Goal: Task Accomplishment & Management: Manage account settings

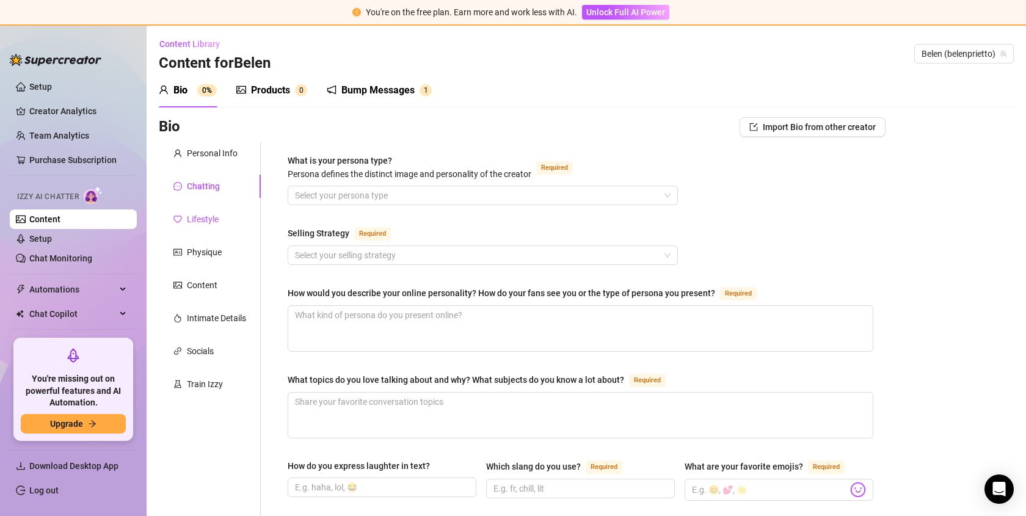
click at [209, 218] on div "Lifestyle" at bounding box center [203, 219] width 32 height 13
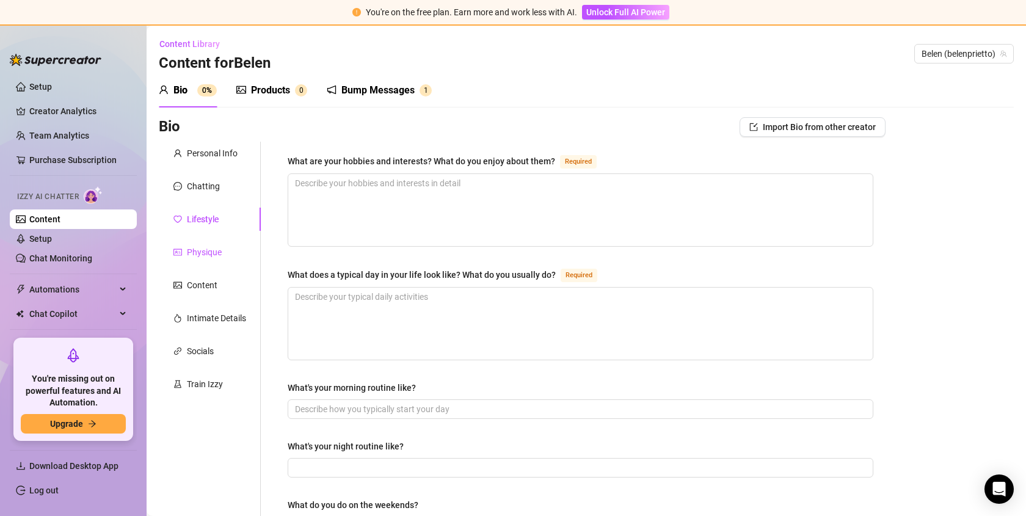
click at [202, 252] on div "Physique" at bounding box center [204, 251] width 35 height 13
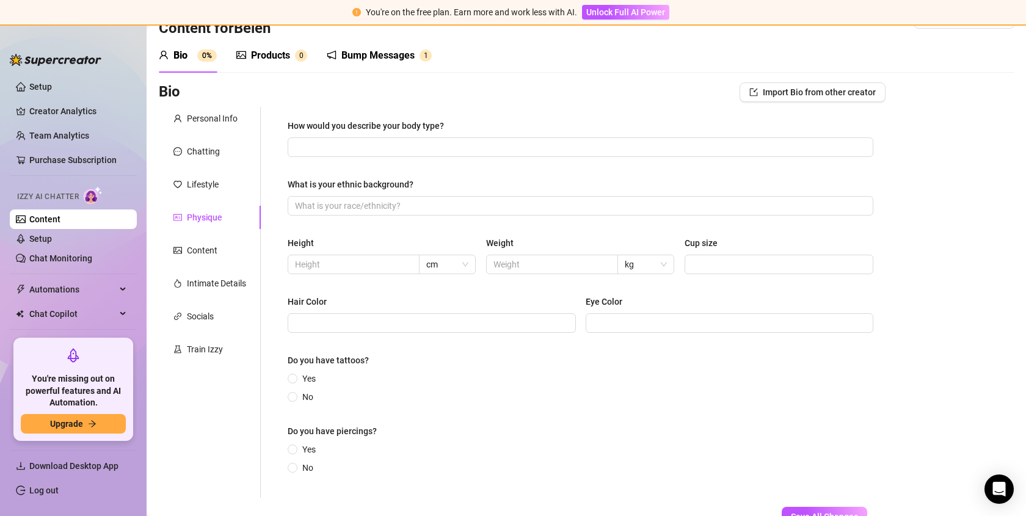
scroll to position [53, 0]
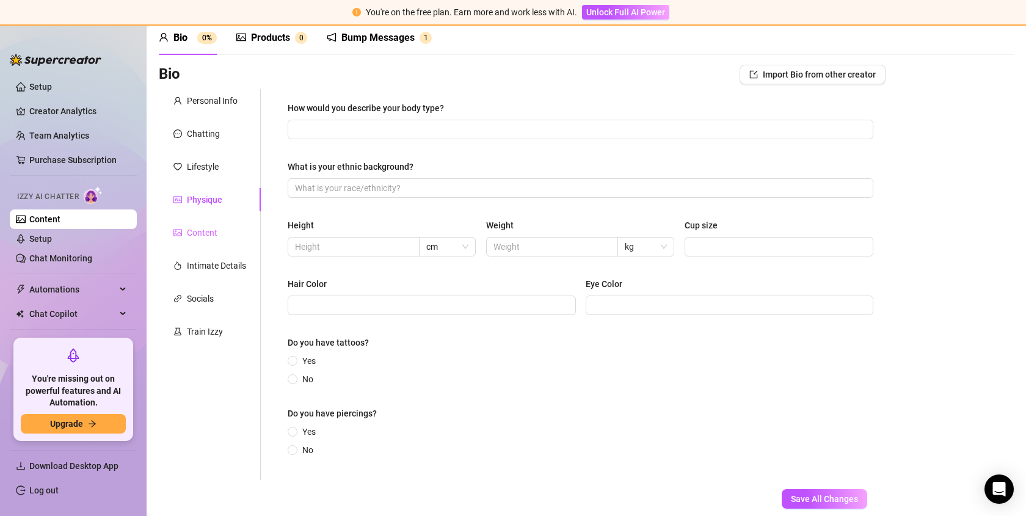
click at [209, 243] on div "Content" at bounding box center [210, 232] width 102 height 23
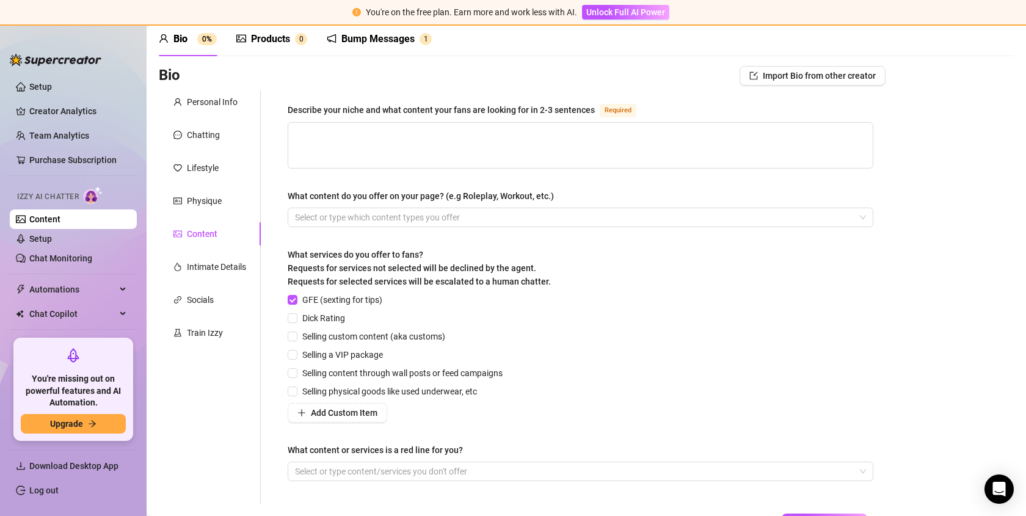
scroll to position [59, 0]
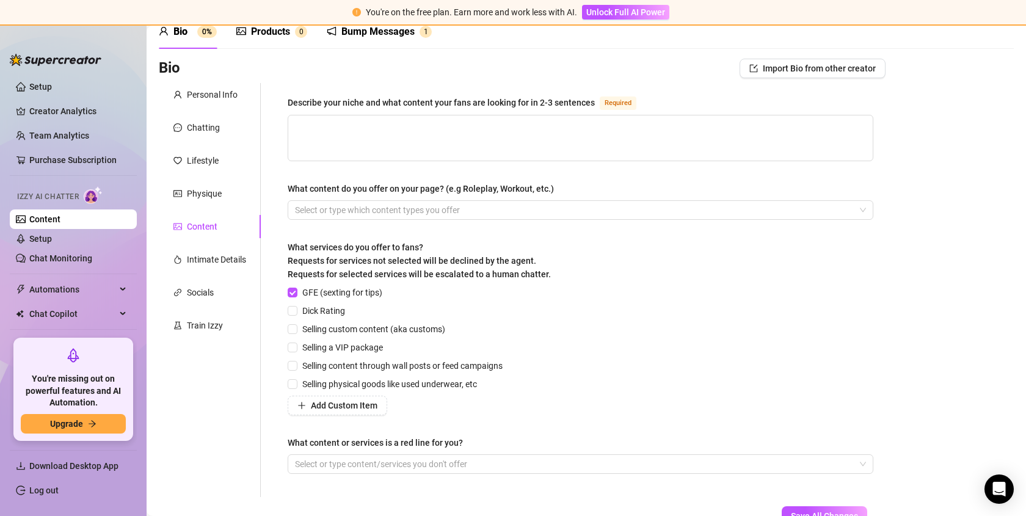
click at [927, 134] on div "Bio Import Bio from other creator Personal Info Chatting Lifestyle Physique Con…" at bounding box center [586, 303] width 855 height 489
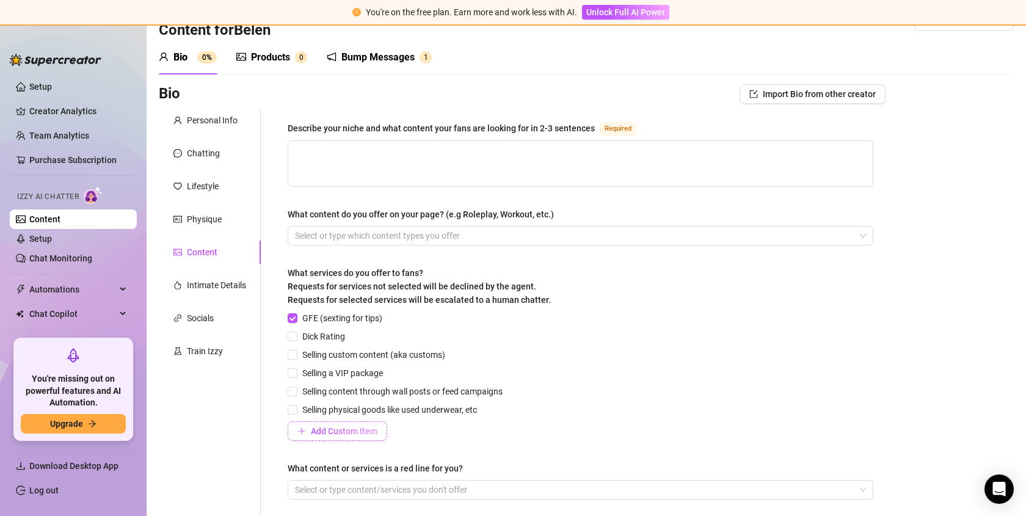
scroll to position [126, 0]
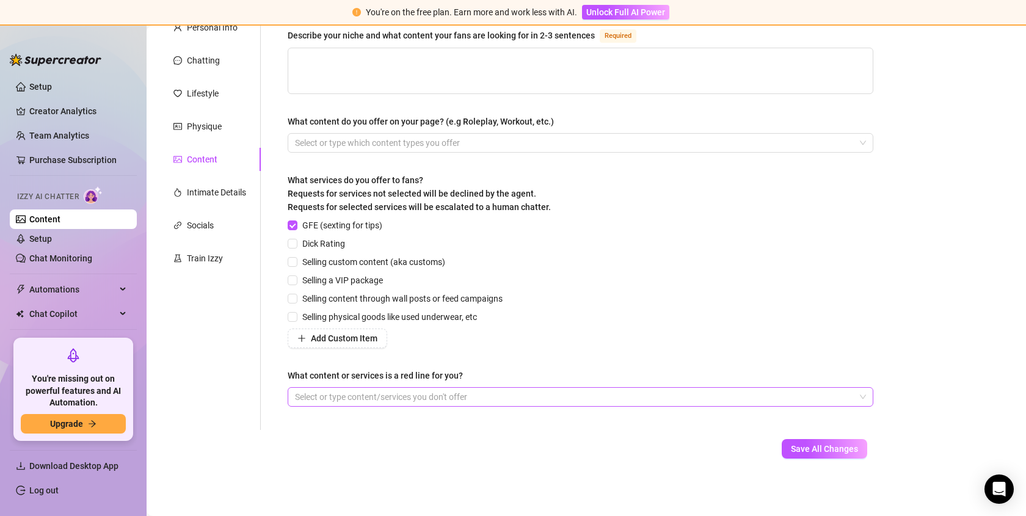
click at [410, 397] on div at bounding box center [574, 396] width 568 height 17
click at [475, 345] on div "Add Custom Item" at bounding box center [398, 339] width 220 height 20
click at [224, 193] on div "Intimate Details" at bounding box center [216, 192] width 59 height 13
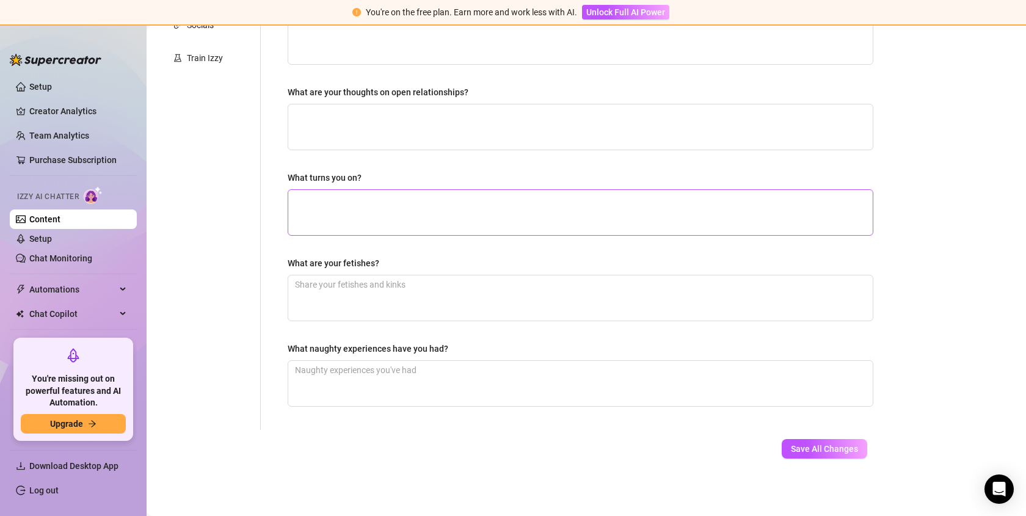
scroll to position [0, 0]
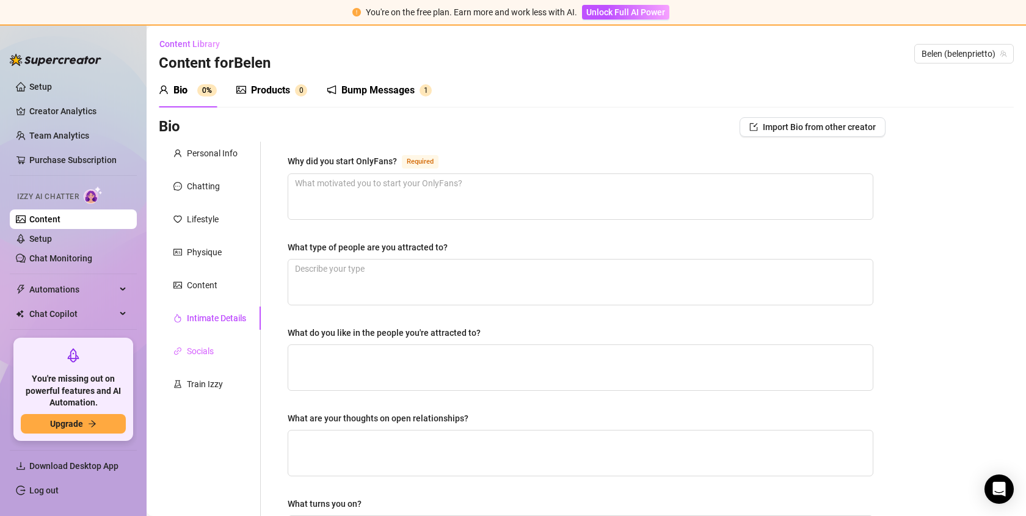
click at [224, 352] on div "Socials" at bounding box center [210, 351] width 102 height 23
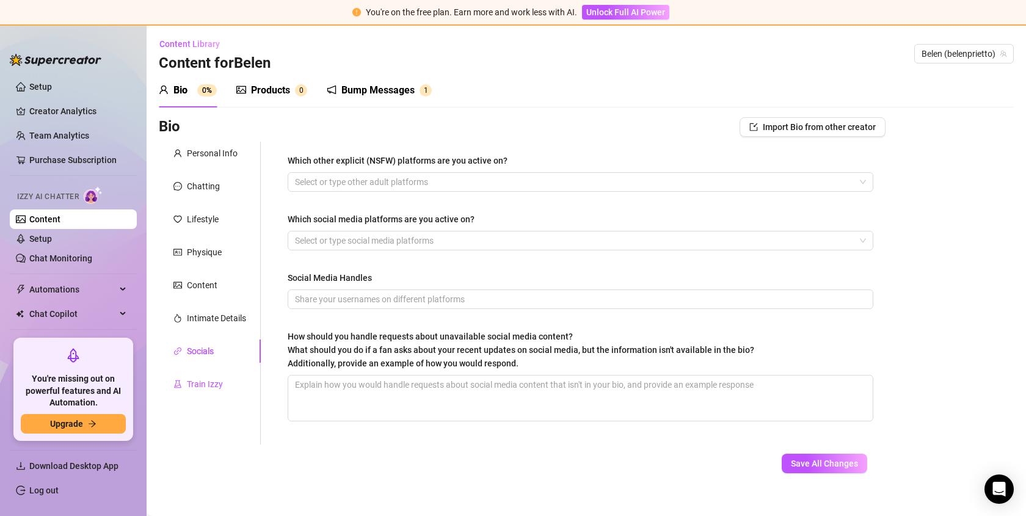
click at [213, 381] on div "Train Izzy" at bounding box center [205, 383] width 36 height 13
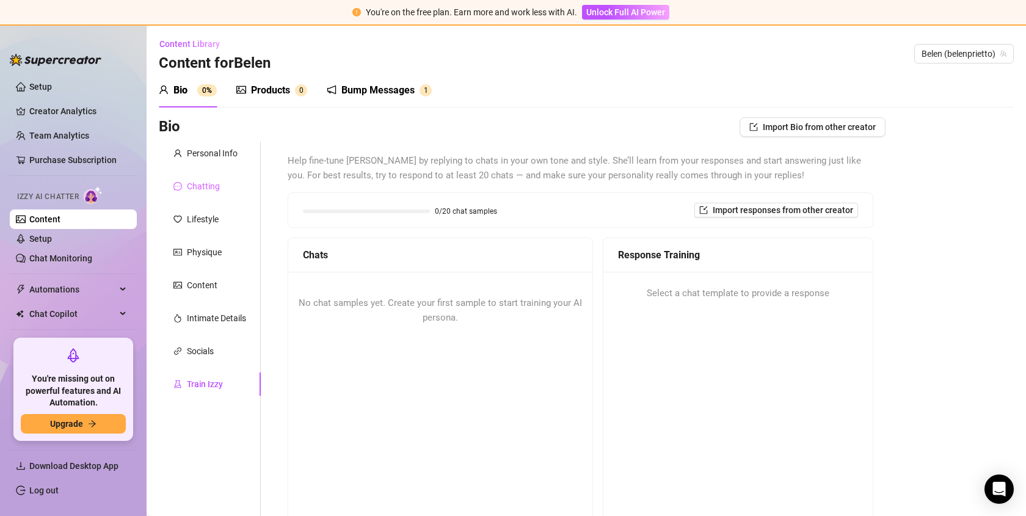
click at [215, 195] on div "Chatting" at bounding box center [210, 186] width 102 height 23
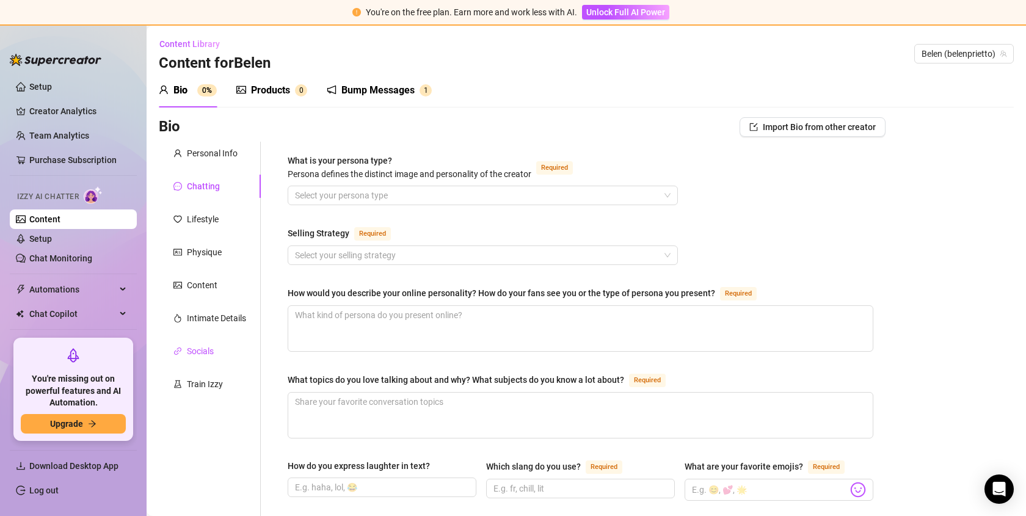
click at [199, 354] on div "Socials" at bounding box center [200, 350] width 27 height 13
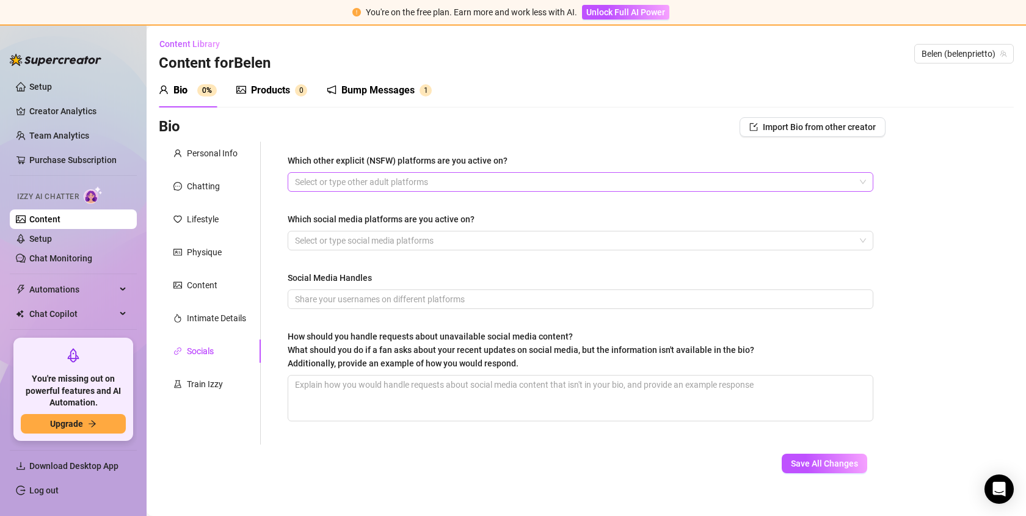
click at [368, 187] on div at bounding box center [574, 181] width 568 height 17
click at [393, 184] on div at bounding box center [574, 181] width 568 height 17
click at [202, 286] on div "Content" at bounding box center [202, 284] width 31 height 13
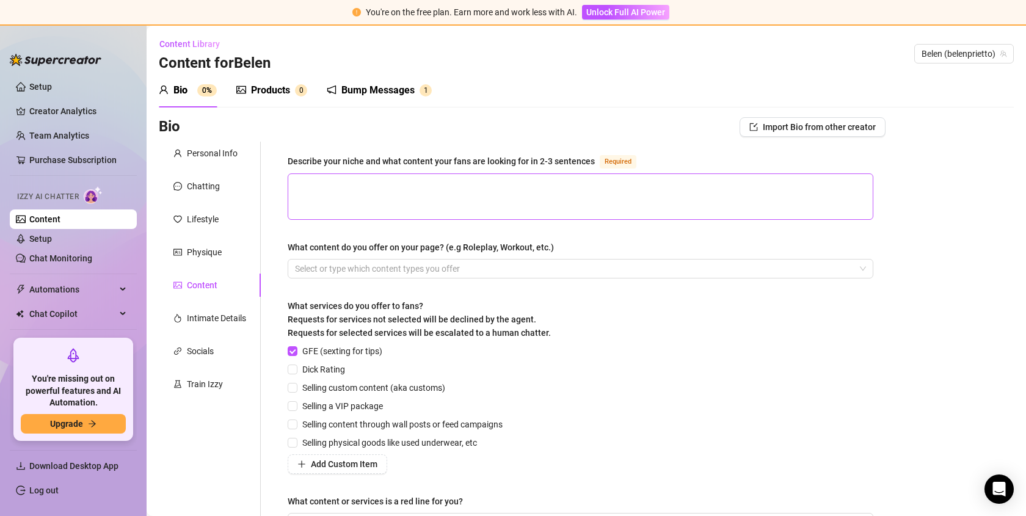
scroll to position [126, 0]
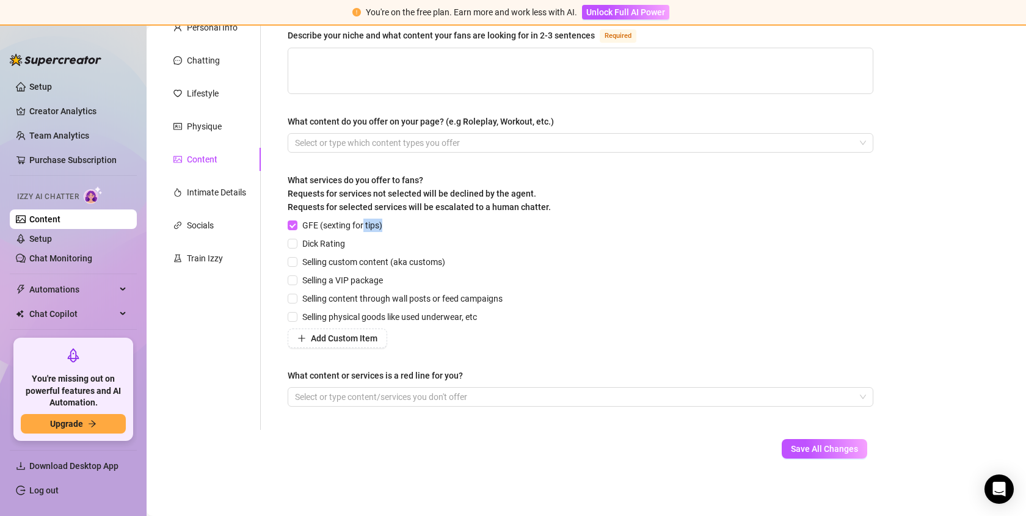
drag, startPoint x: 391, startPoint y: 224, endPoint x: 364, endPoint y: 222, distance: 26.9
click at [363, 223] on div "GFE (sexting for tips)" at bounding box center [398, 225] width 220 height 13
click at [459, 404] on div at bounding box center [574, 396] width 568 height 17
click at [358, 393] on div at bounding box center [574, 396] width 568 height 17
click at [401, 399] on div at bounding box center [574, 396] width 568 height 17
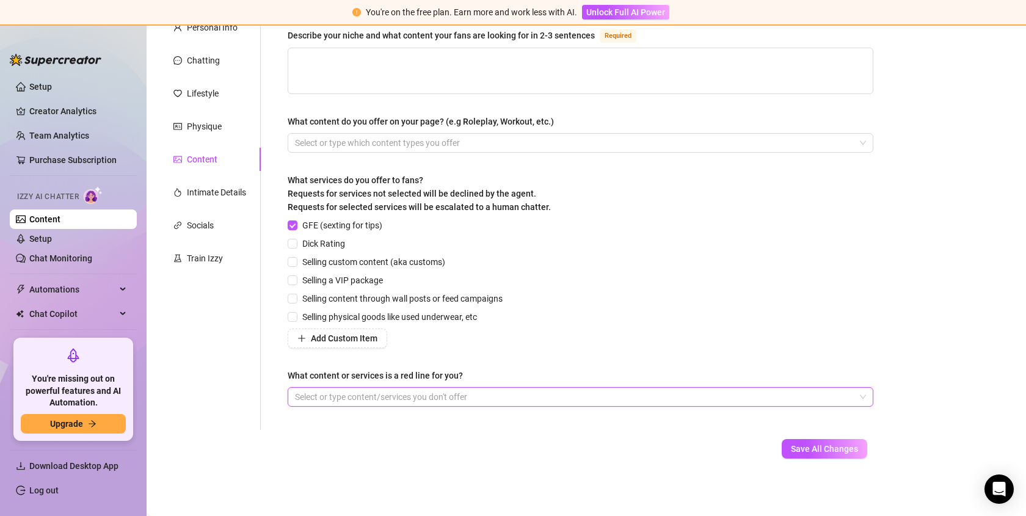
scroll to position [0, 0]
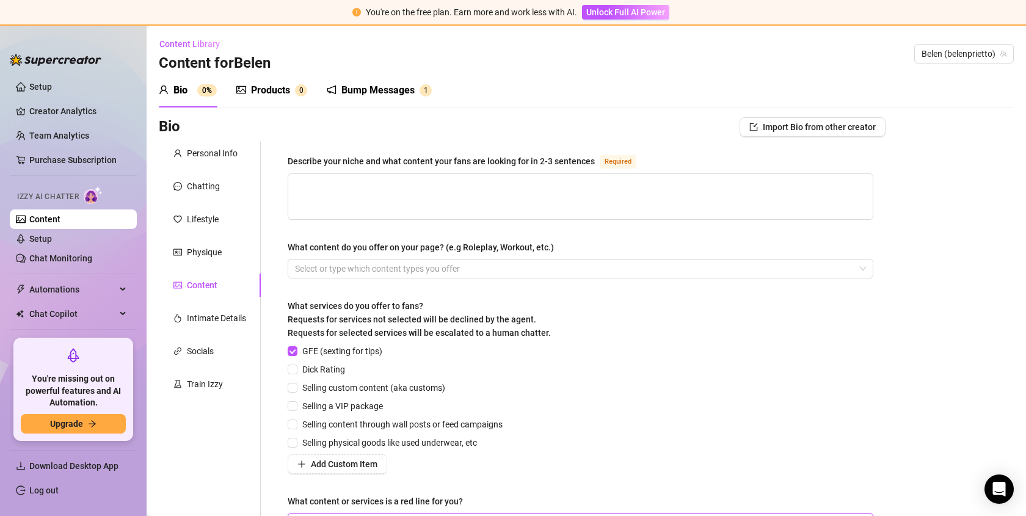
click at [287, 92] on div "Products" at bounding box center [270, 90] width 39 height 15
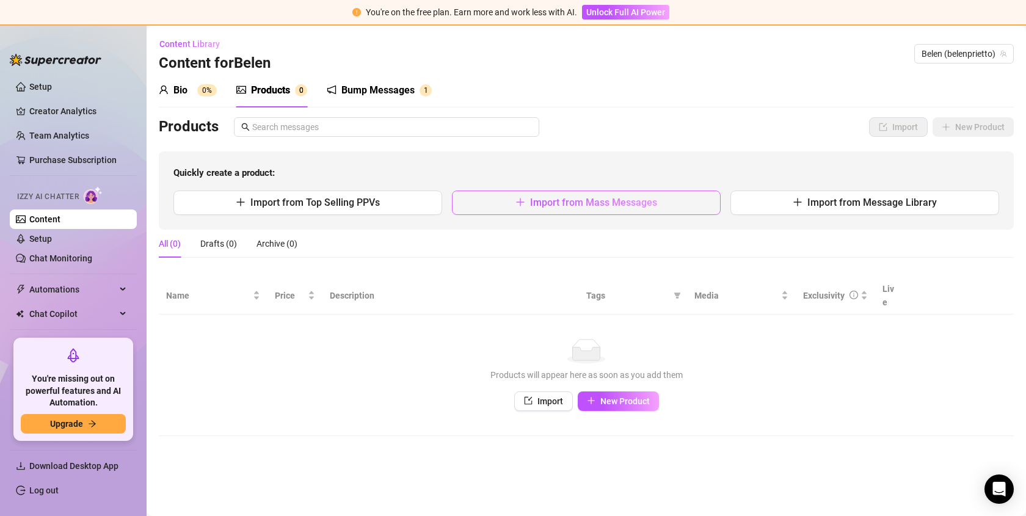
click at [704, 213] on button "Import from Mass Messages" at bounding box center [586, 203] width 269 height 24
type textarea "Type your message here..."
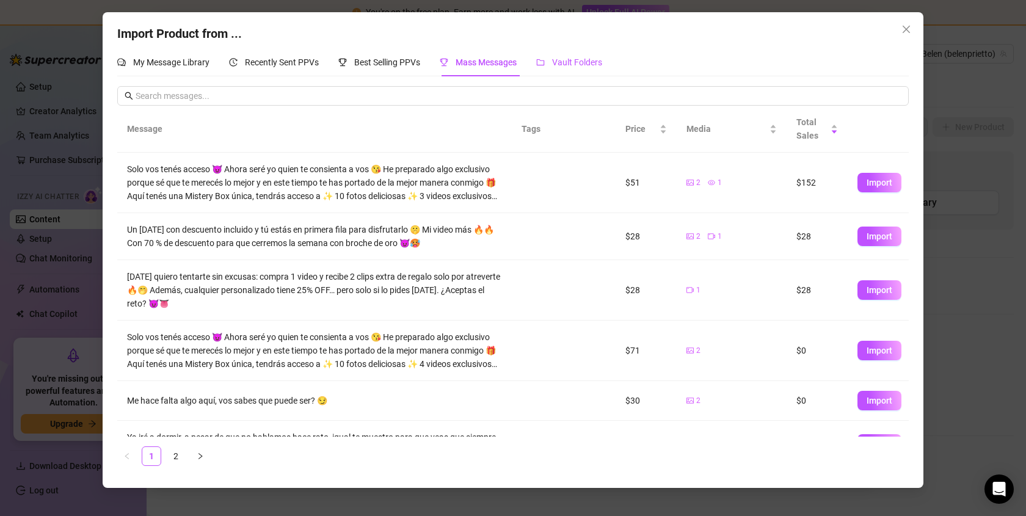
click at [569, 63] on span "Vault Folders" at bounding box center [577, 62] width 50 height 10
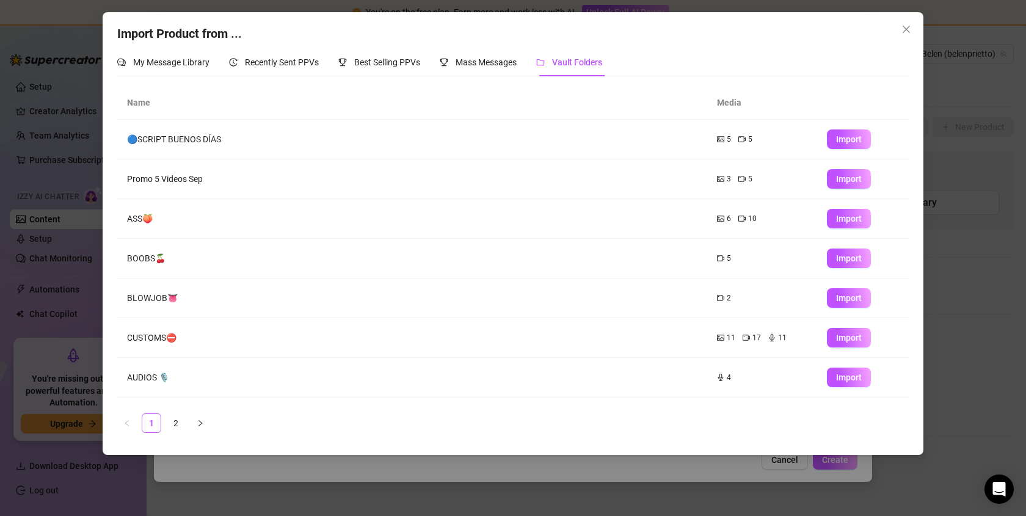
click at [926, 14] on div "Import Product from ... My Message Library Recently Sent PPVs Best Selling PPVs…" at bounding box center [513, 258] width 1026 height 516
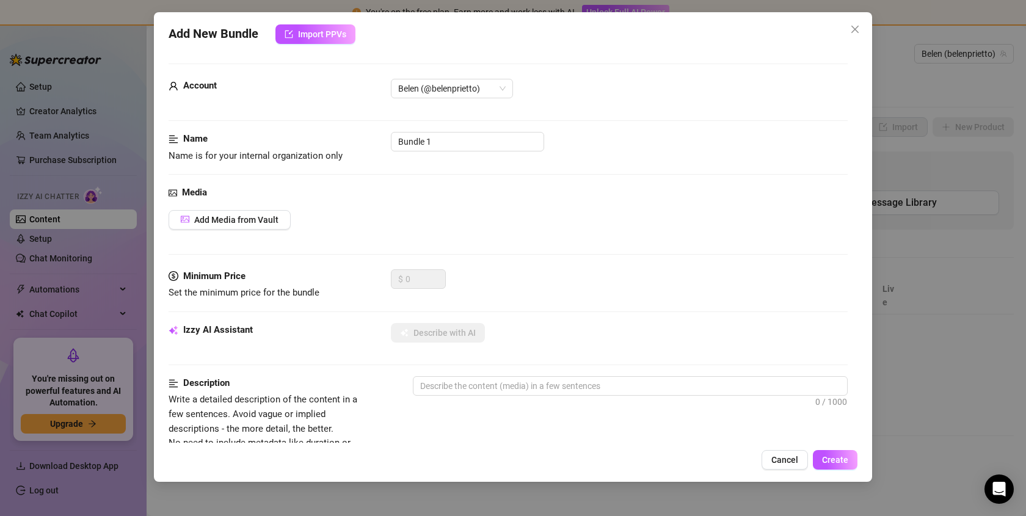
click at [963, 196] on div "Add New Bundle Import PPVs Account [PERSON_NAME] (@belenprietto) Name Name is f…" at bounding box center [513, 258] width 1026 height 516
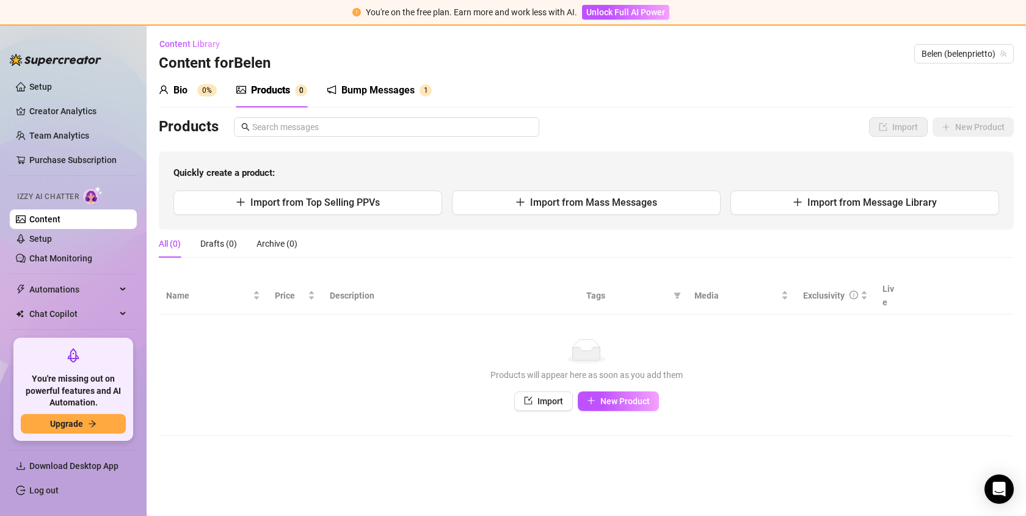
click at [395, 101] on div "Bump Messages 1" at bounding box center [379, 90] width 105 height 34
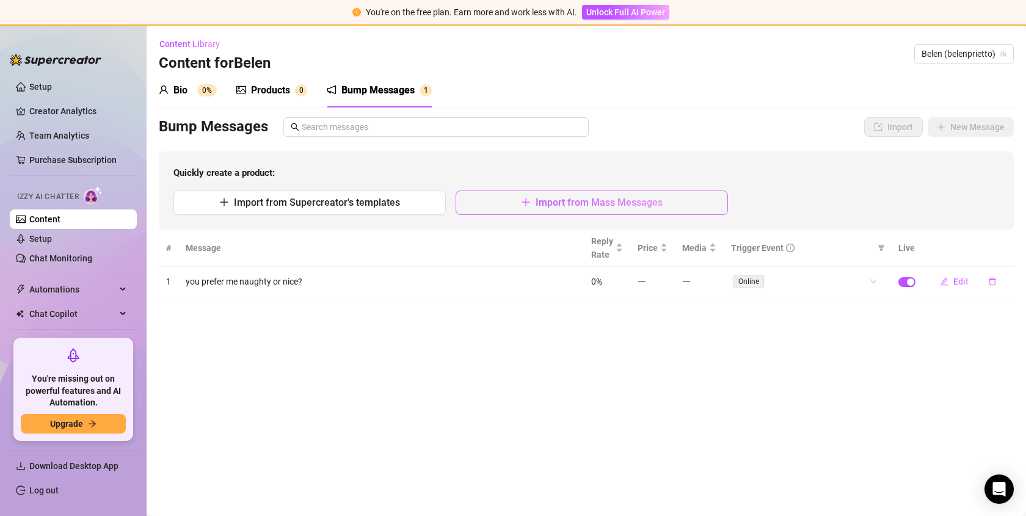
click at [502, 198] on button "Import from Mass Messages" at bounding box center [592, 203] width 272 height 24
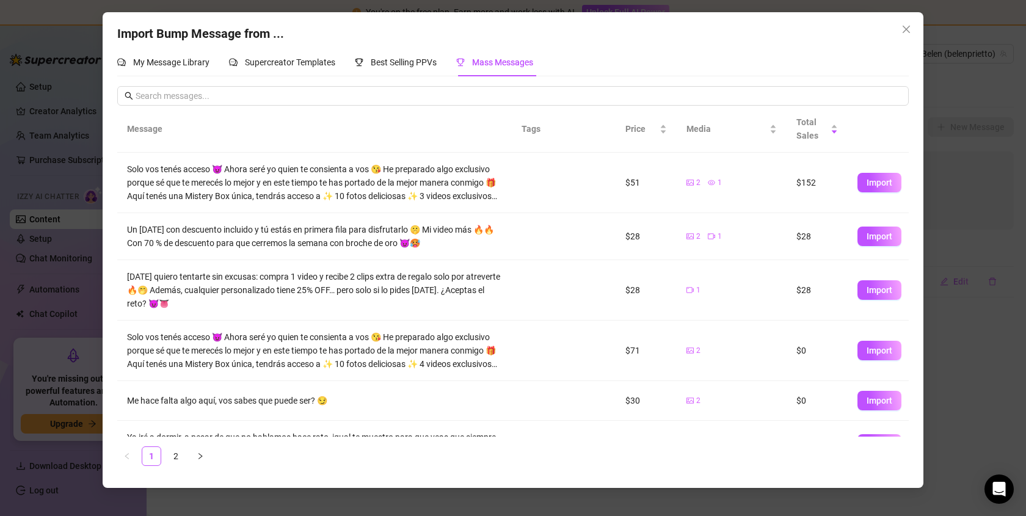
click at [936, 82] on div "Import Bump Message from ... My Message Library Supercreator Templates Best Sel…" at bounding box center [513, 258] width 1026 height 516
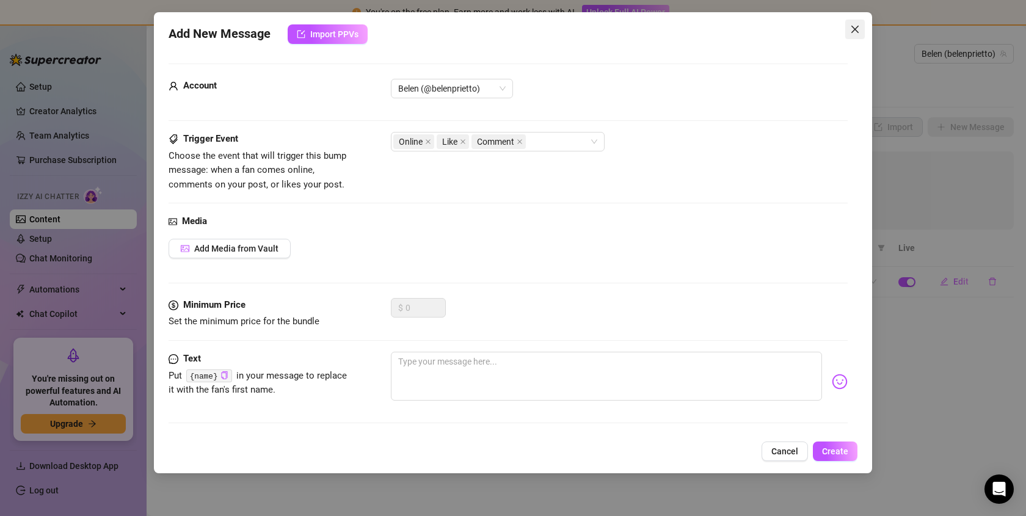
click at [857, 24] on icon "close" at bounding box center [855, 29] width 10 height 10
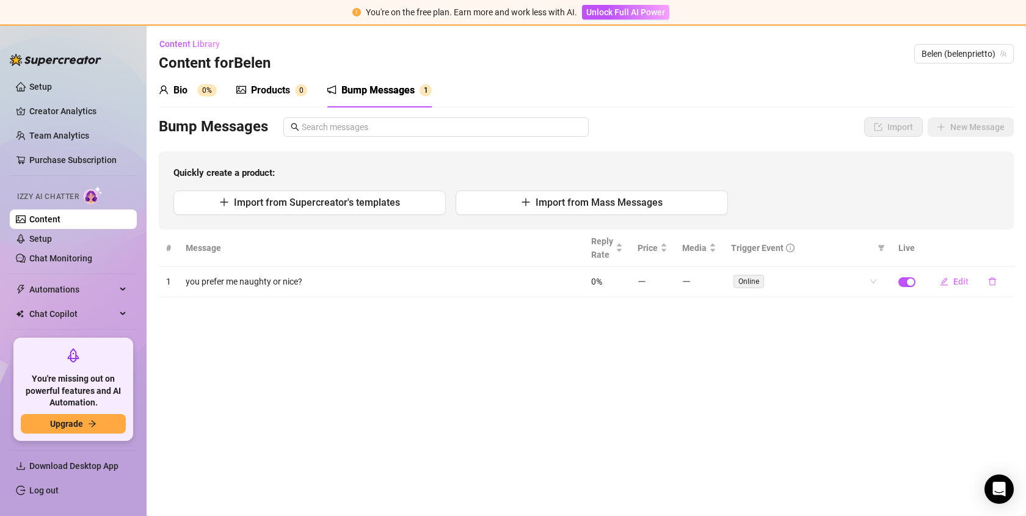
click at [276, 106] on div "Products 0" at bounding box center [271, 90] width 71 height 34
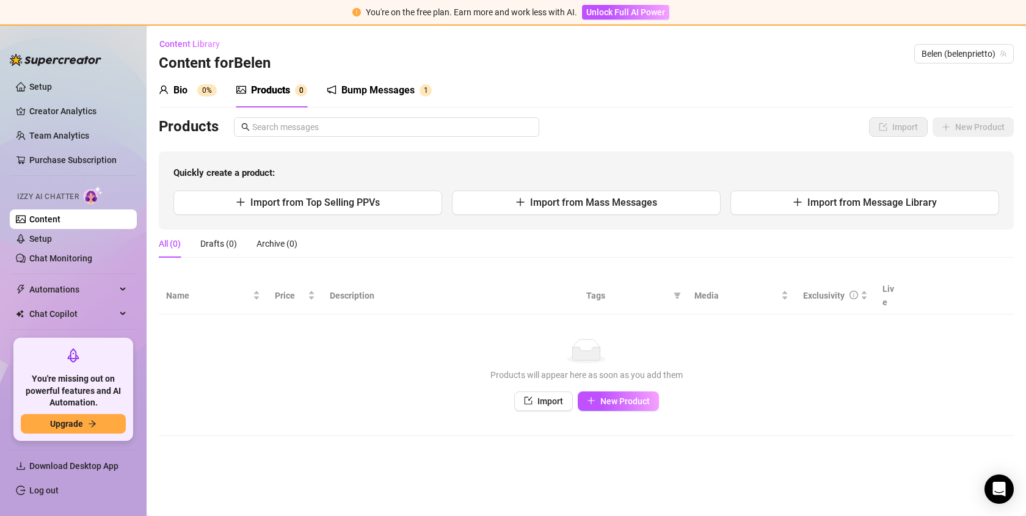
click at [178, 92] on div "Bio" at bounding box center [180, 90] width 14 height 15
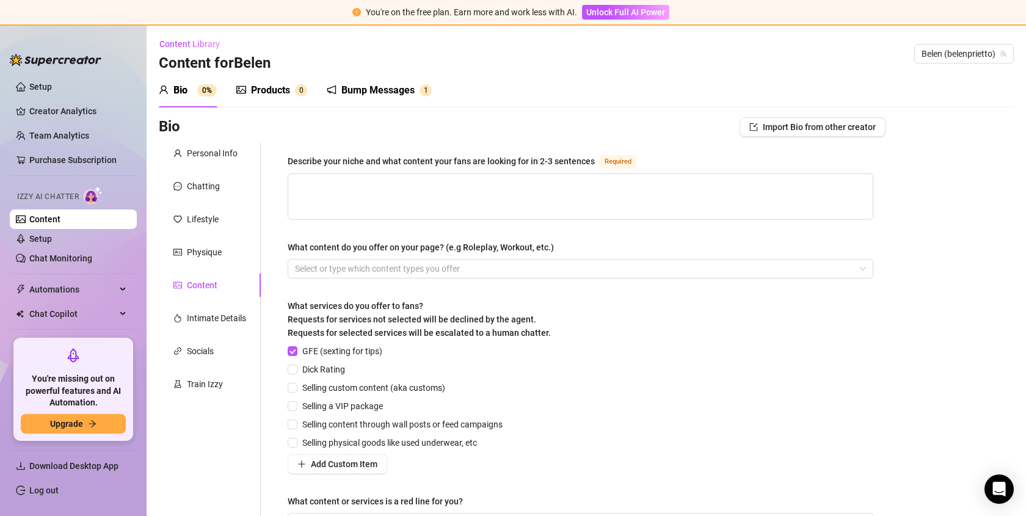
click at [269, 95] on div "Products" at bounding box center [270, 90] width 39 height 15
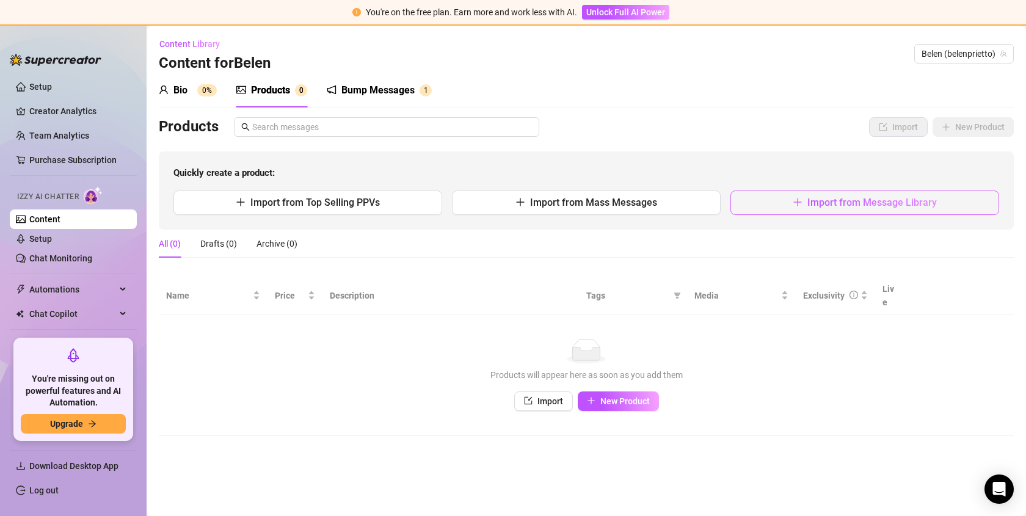
click at [790, 199] on button "Import from Message Library" at bounding box center [864, 203] width 269 height 24
type textarea "Type your message here..."
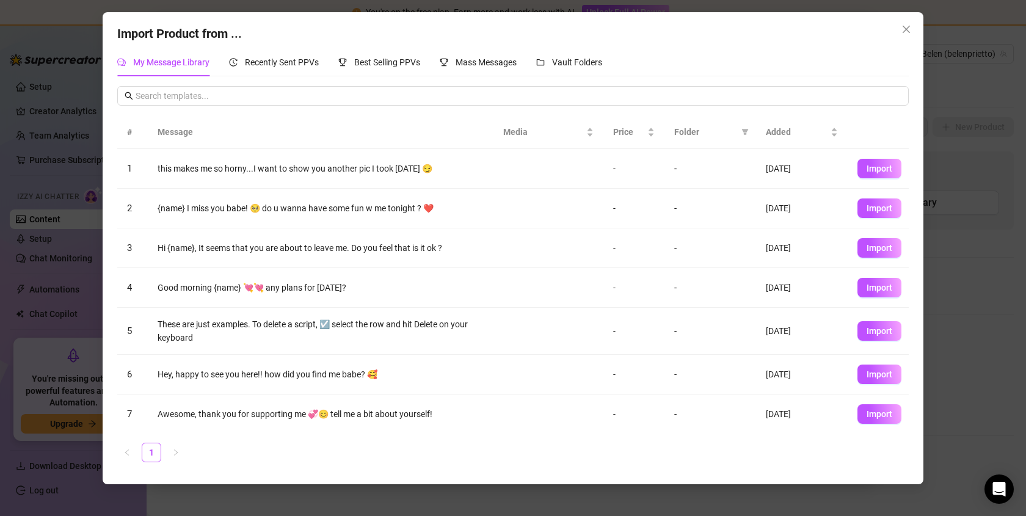
click at [959, 96] on div "Import Product from ... My Message Library Recently Sent PPVs Best Selling PPVs…" at bounding box center [513, 258] width 1026 height 516
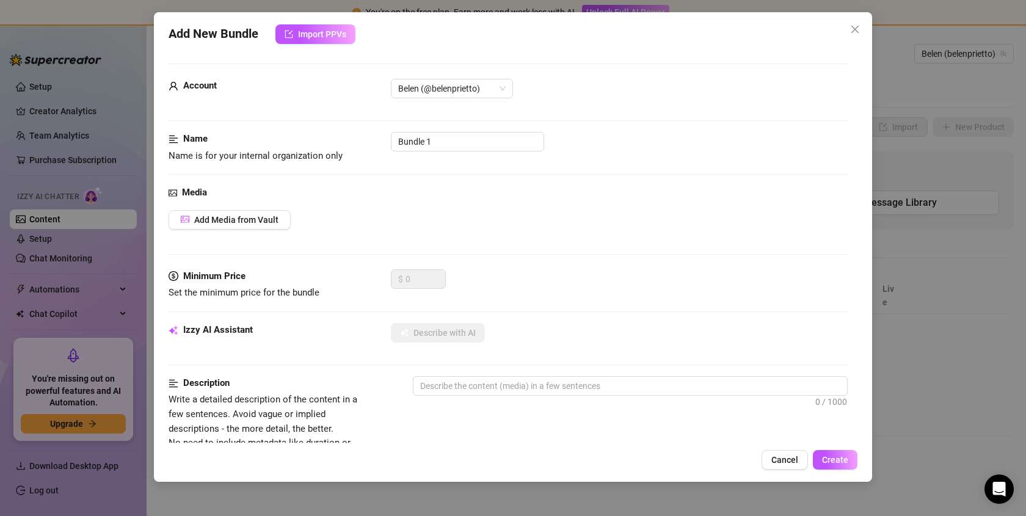
click at [956, 96] on div "Add New Bundle Import PPVs Account [PERSON_NAME] (@belenprietto) Name Name is f…" at bounding box center [513, 258] width 1026 height 516
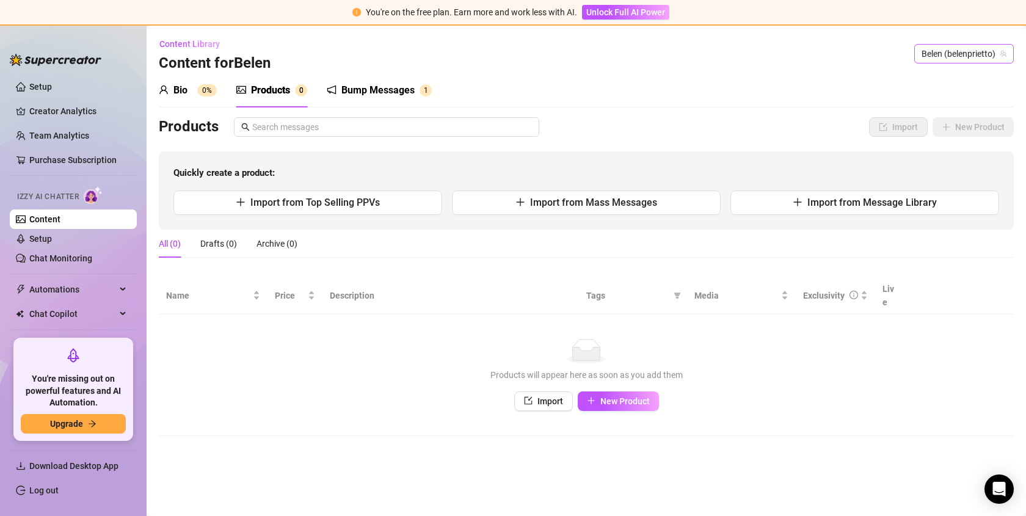
click at [955, 62] on span "Belen (belenprietto)" at bounding box center [964, 54] width 85 height 18
click at [788, 64] on div "Content Library Content for [PERSON_NAME] (belenprietto)" at bounding box center [586, 53] width 855 height 39
click at [385, 85] on div "Bump Messages" at bounding box center [377, 90] width 73 height 15
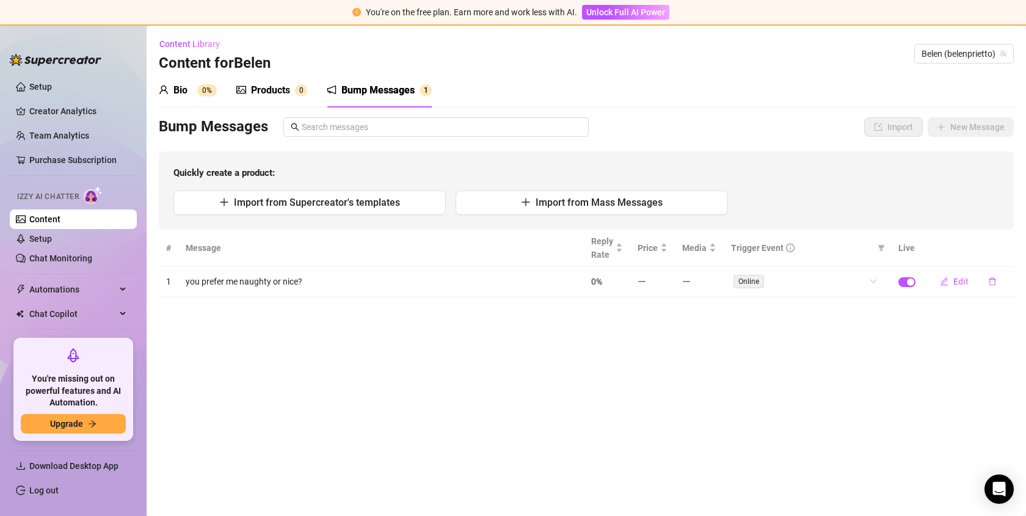
click at [295, 97] on div "Products 0" at bounding box center [271, 90] width 71 height 15
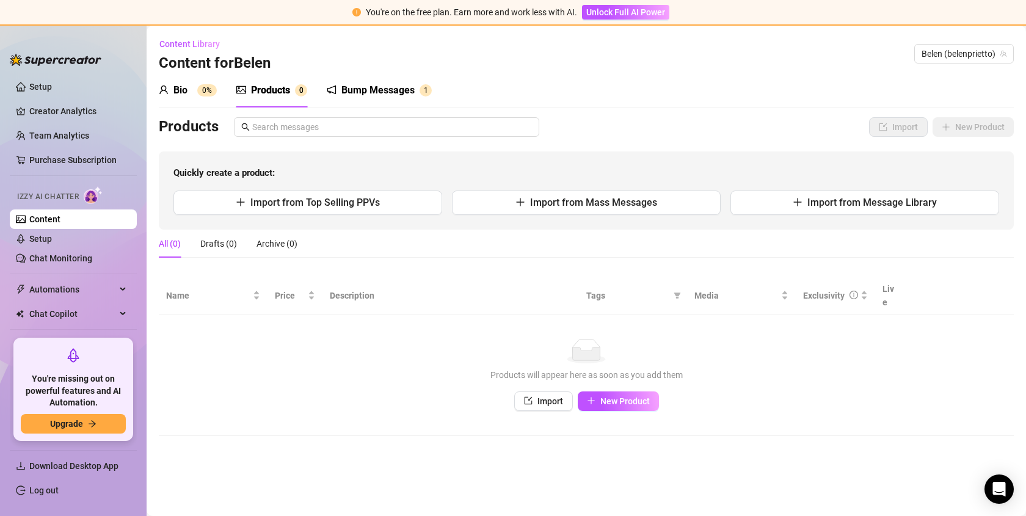
click at [197, 97] on div "Bio 0%" at bounding box center [188, 90] width 58 height 15
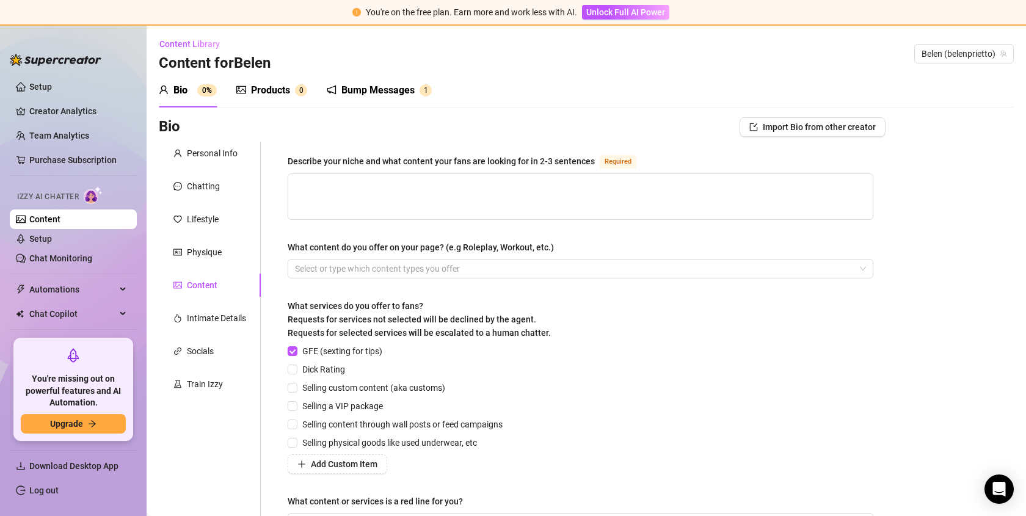
click at [285, 96] on div "Products" at bounding box center [270, 90] width 39 height 15
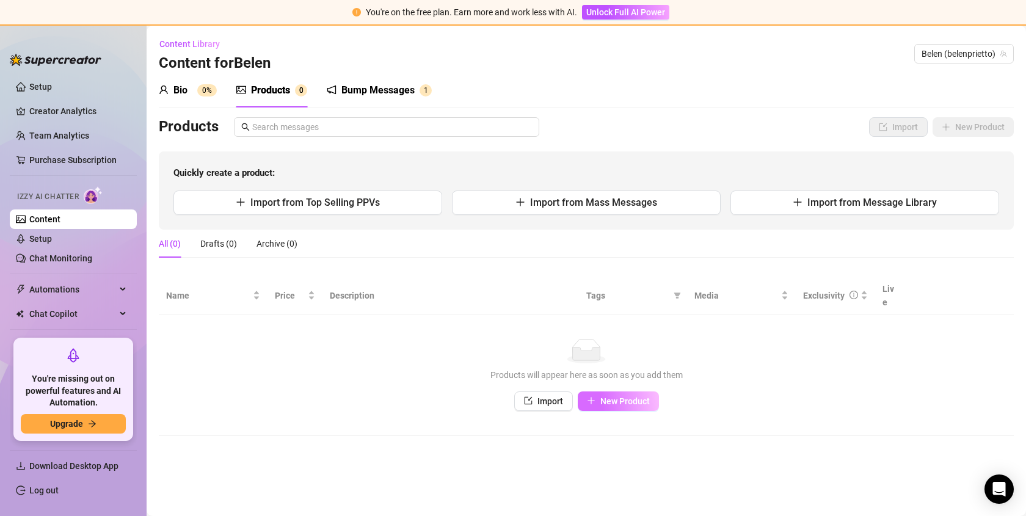
click at [620, 396] on span "New Product" at bounding box center [624, 401] width 49 height 10
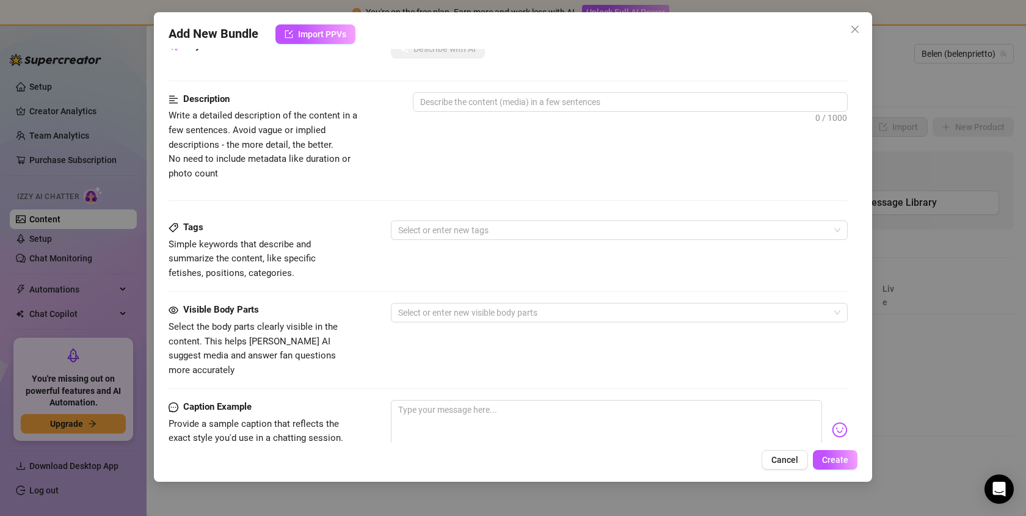
scroll to position [308, 0]
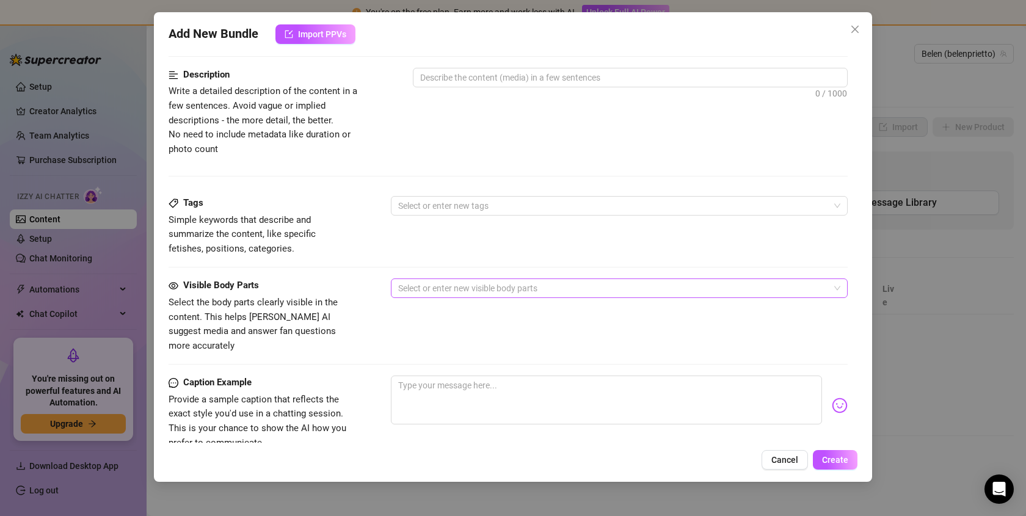
click at [532, 288] on div at bounding box center [612, 288] width 439 height 17
click at [532, 259] on div "Tags Simple keywords that describe and summarize the content, like specific fet…" at bounding box center [508, 237] width 679 height 82
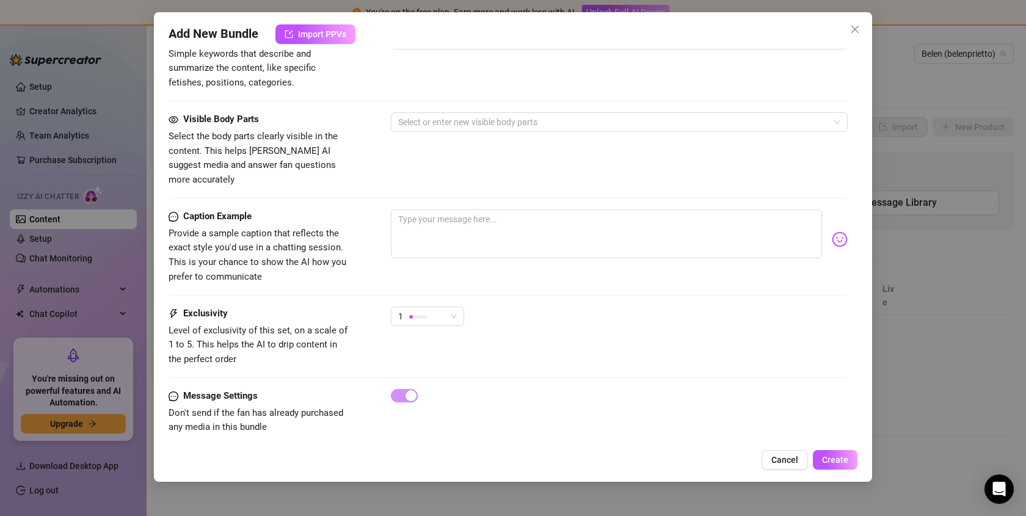
click at [893, 189] on div "Add New Bundle Import PPVs Account [PERSON_NAME] (@belenprietto) Name Name is f…" at bounding box center [513, 258] width 1026 height 516
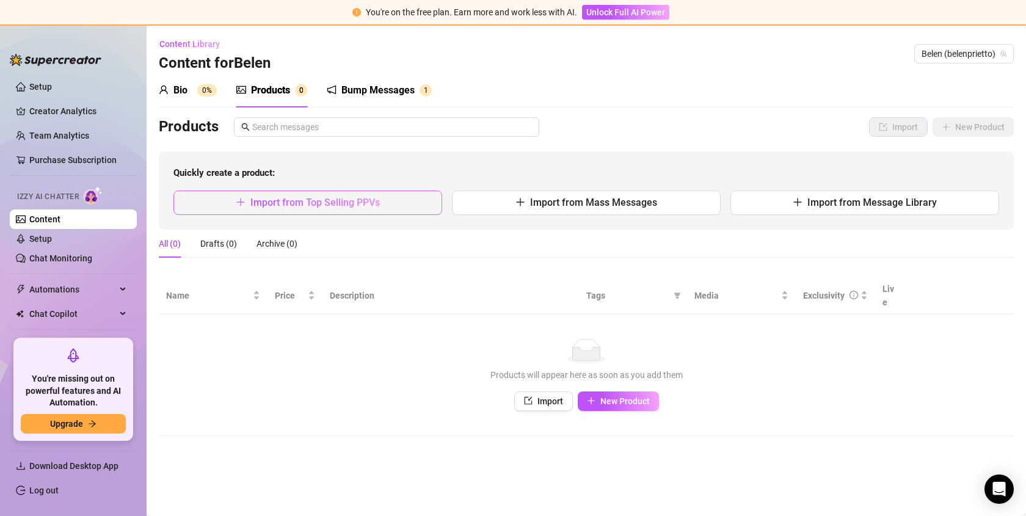
click at [386, 204] on button "Import from Top Selling PPVs" at bounding box center [307, 203] width 269 height 24
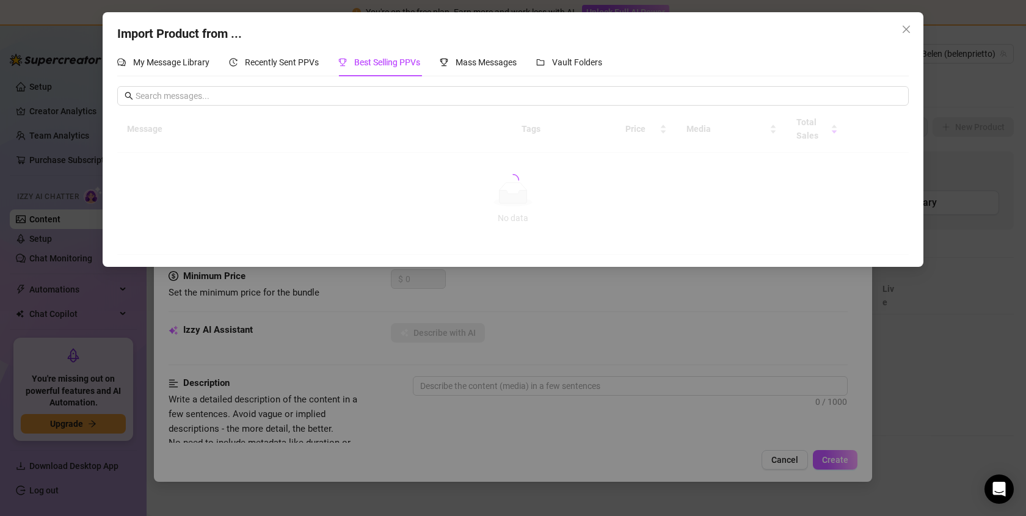
click at [617, 347] on div "Import Product from ... My Message Library Recently Sent PPVs Best Selling PPVs…" at bounding box center [513, 258] width 1026 height 516
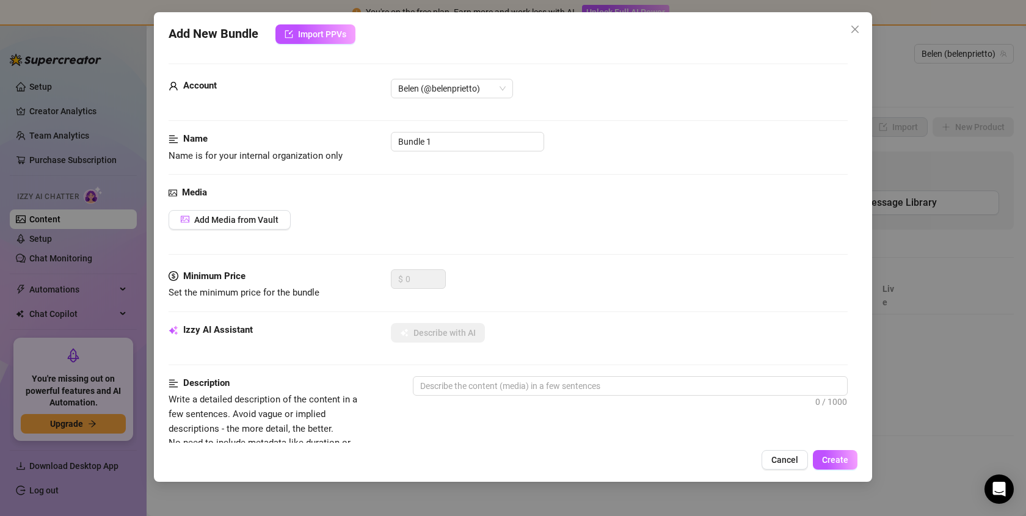
click at [929, 187] on div "Add New Bundle Import PPVs Account [PERSON_NAME] (@belenprietto) Name Name is f…" at bounding box center [513, 258] width 1026 height 516
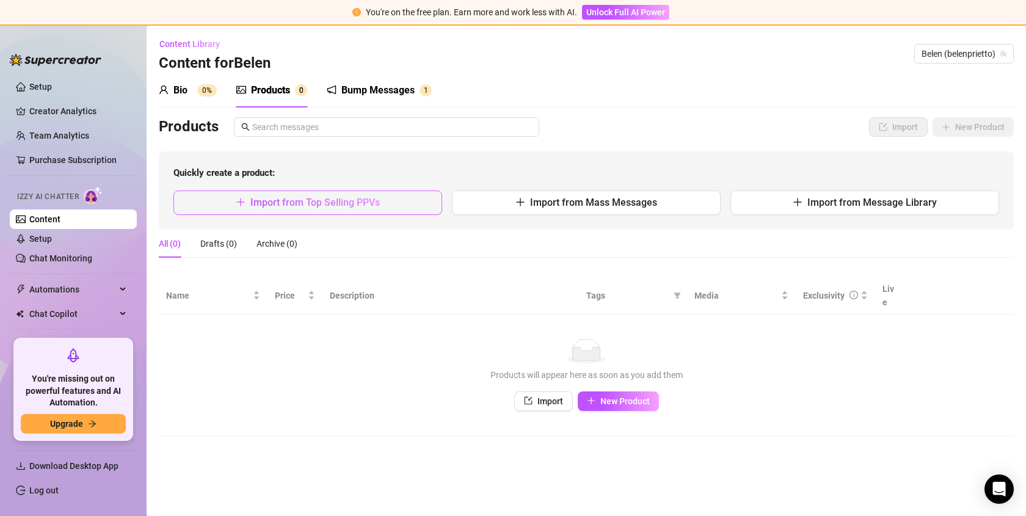
click at [377, 213] on button "Import from Top Selling PPVs" at bounding box center [307, 203] width 269 height 24
type textarea "Type your message here..."
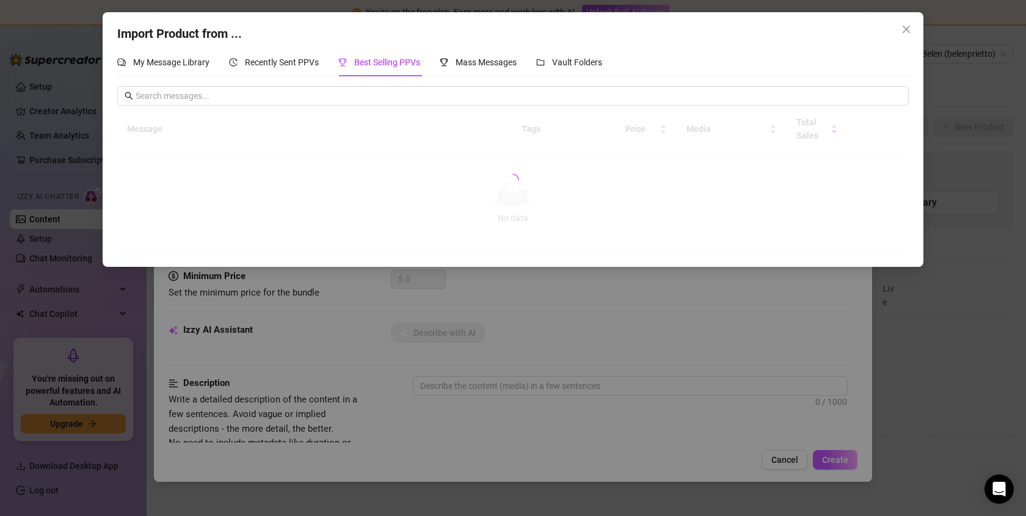
click at [453, 375] on div "Import Product from ... My Message Library Recently Sent PPVs Best Selling PPVs…" at bounding box center [513, 258] width 1026 height 516
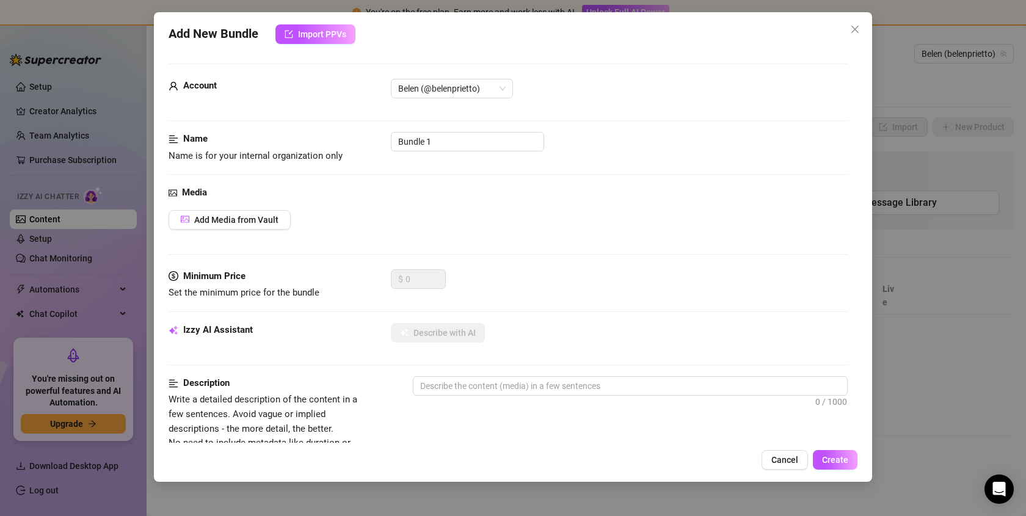
click at [964, 171] on div "Add New Bundle Import PPVs Account [PERSON_NAME] (@belenprietto) Name Name is f…" at bounding box center [513, 258] width 1026 height 516
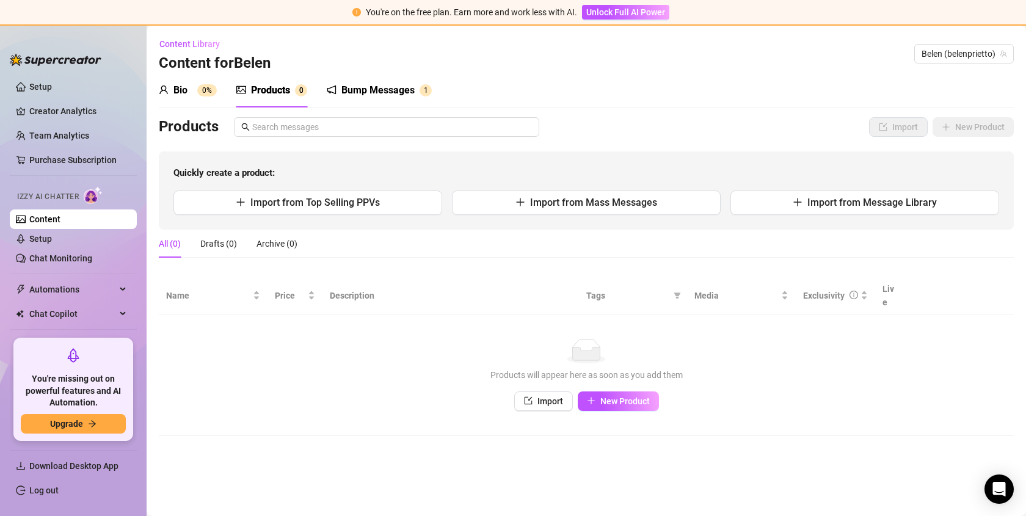
click at [391, 86] on div "Bump Messages" at bounding box center [377, 90] width 73 height 15
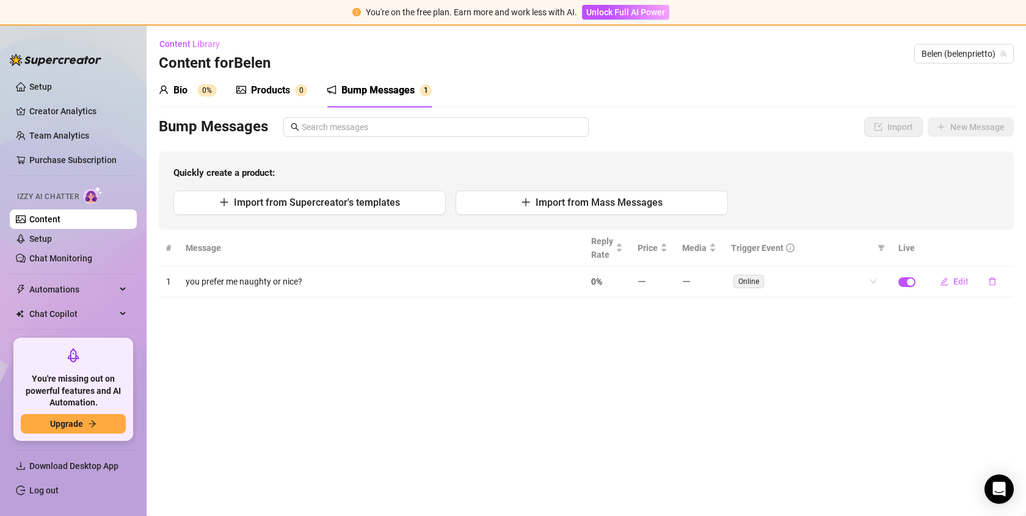
click at [275, 93] on div "Products" at bounding box center [270, 90] width 39 height 15
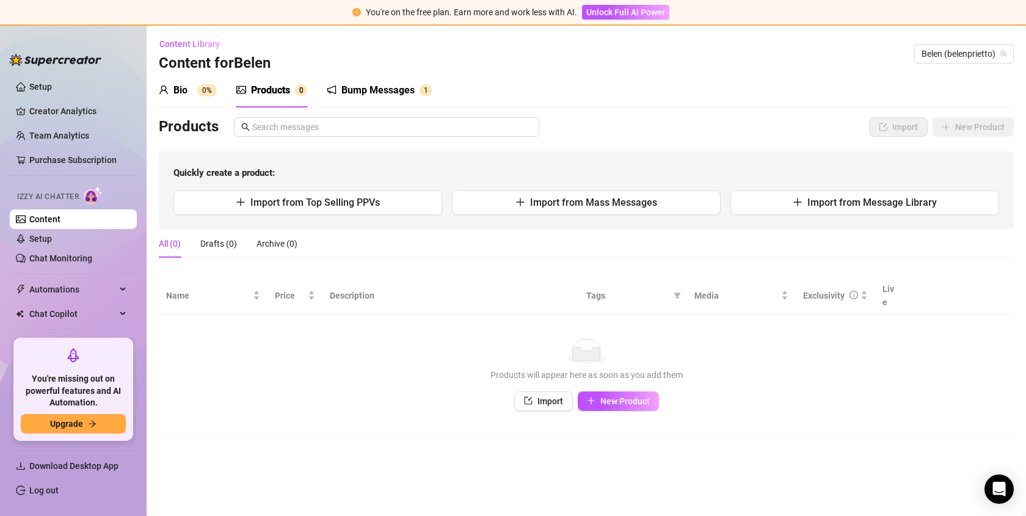
click at [176, 91] on div "Bio" at bounding box center [180, 90] width 14 height 15
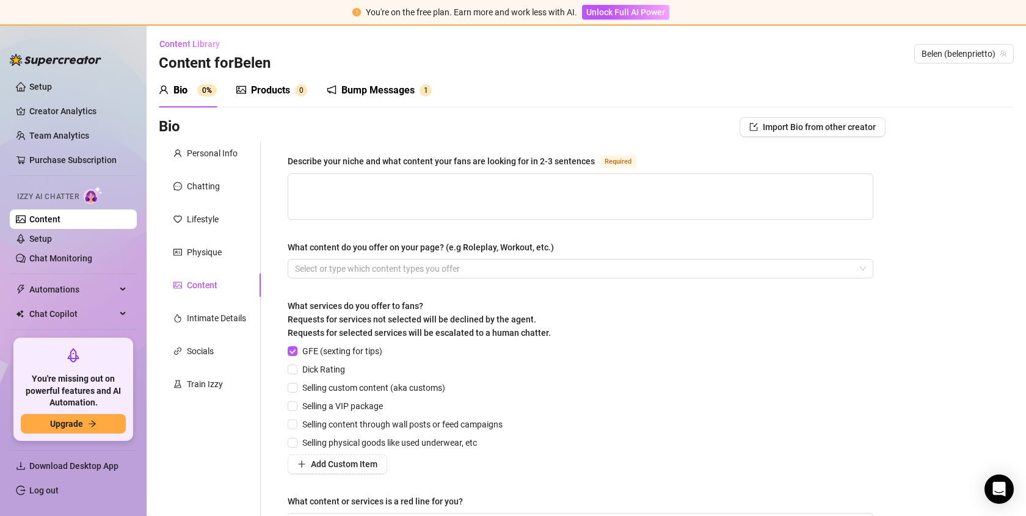
click at [258, 94] on div "Products" at bounding box center [270, 90] width 39 height 15
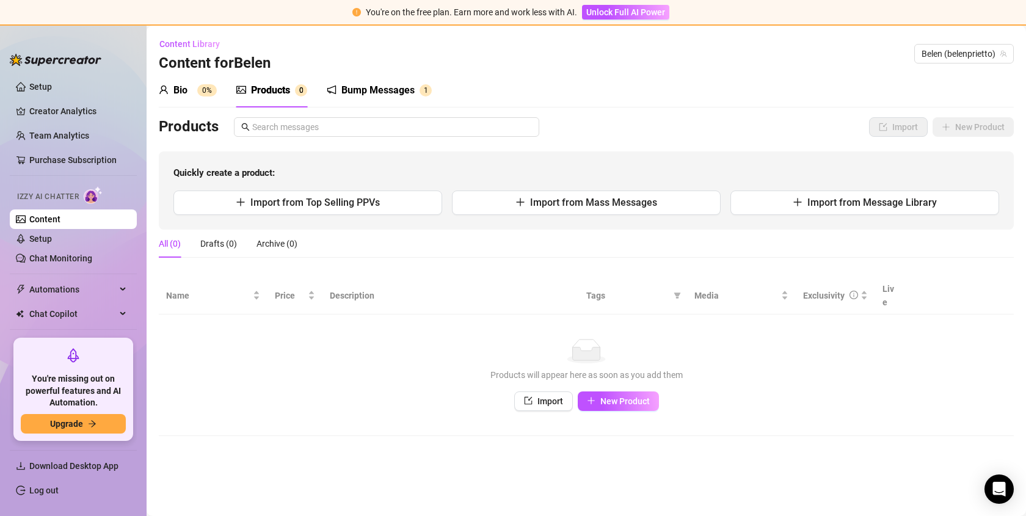
click at [197, 91] on div "Bio 0%" at bounding box center [188, 90] width 58 height 15
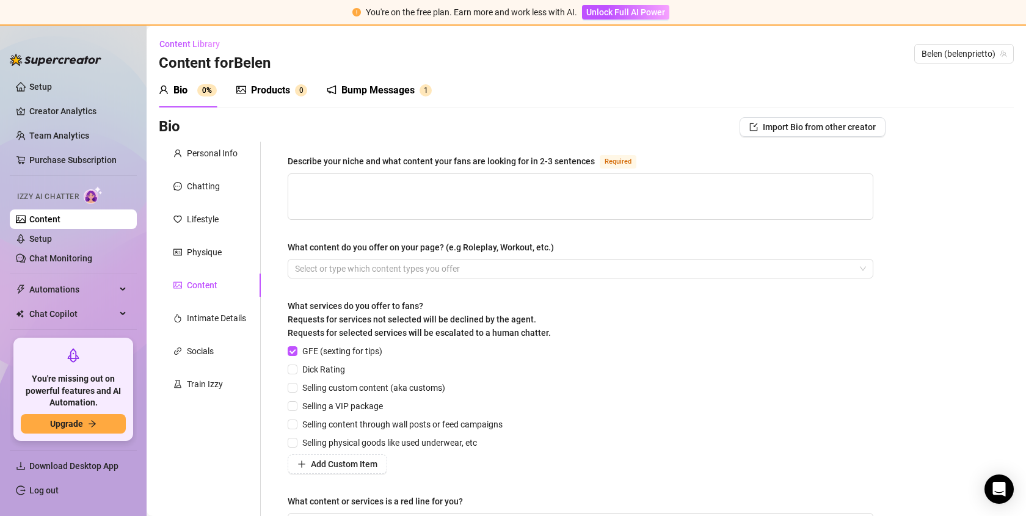
click at [362, 81] on div "Bump Messages 1" at bounding box center [379, 90] width 105 height 34
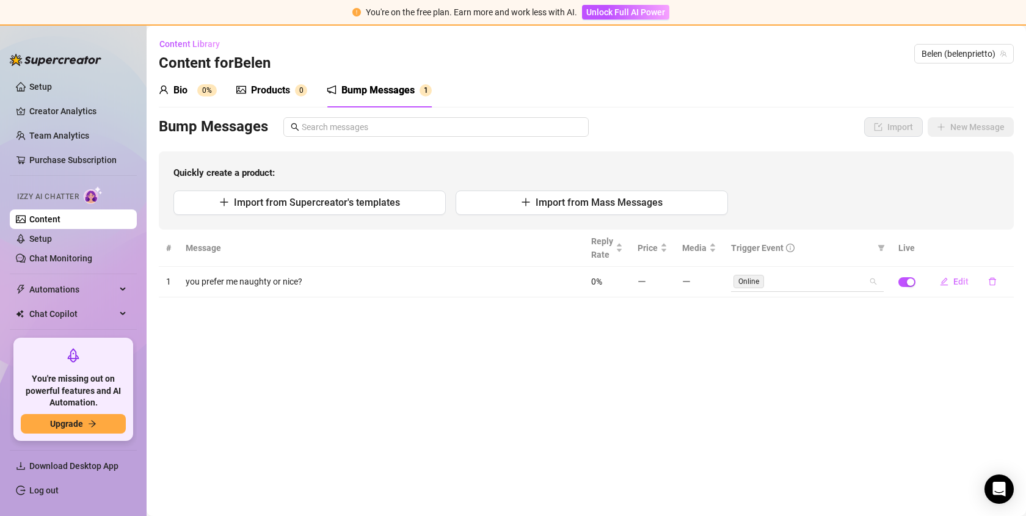
click at [779, 282] on div "Online" at bounding box center [800, 281] width 135 height 17
click at [653, 340] on main "Content Library Content for [PERSON_NAME] (belenprietto) Bio 0% Products 0 Bump…" at bounding box center [586, 271] width 879 height 490
click at [258, 95] on div "Products" at bounding box center [270, 90] width 39 height 15
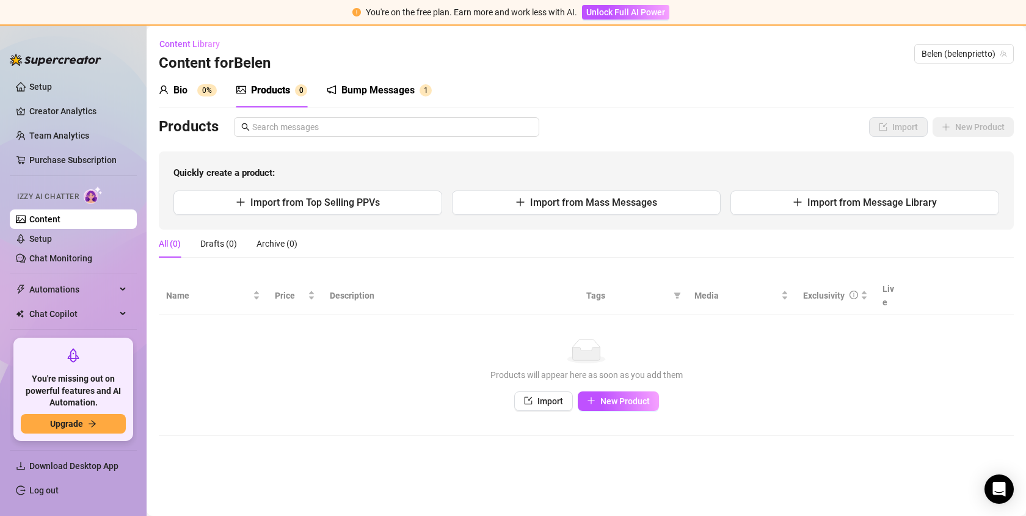
click at [189, 89] on div "Bio 0%" at bounding box center [188, 90] width 58 height 15
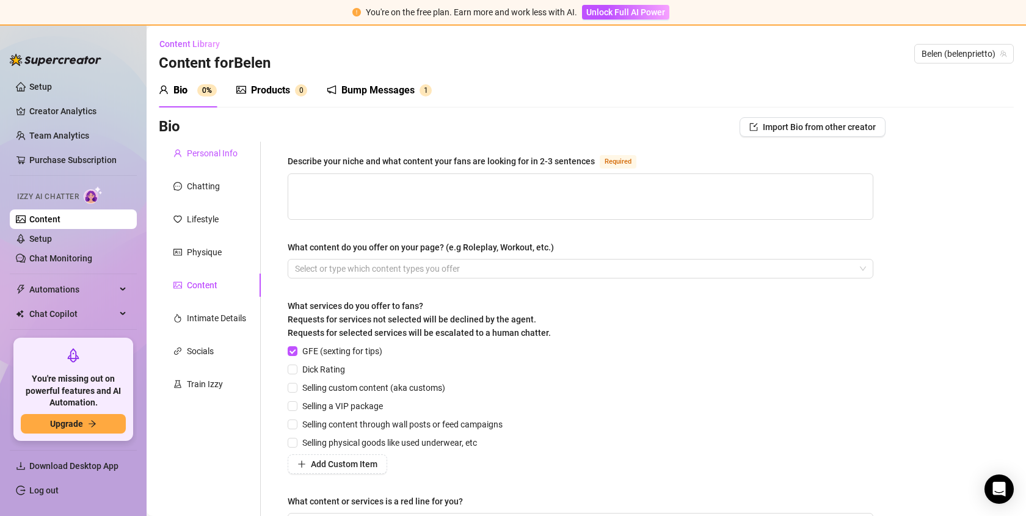
click at [209, 151] on div "Personal Info" at bounding box center [212, 153] width 51 height 13
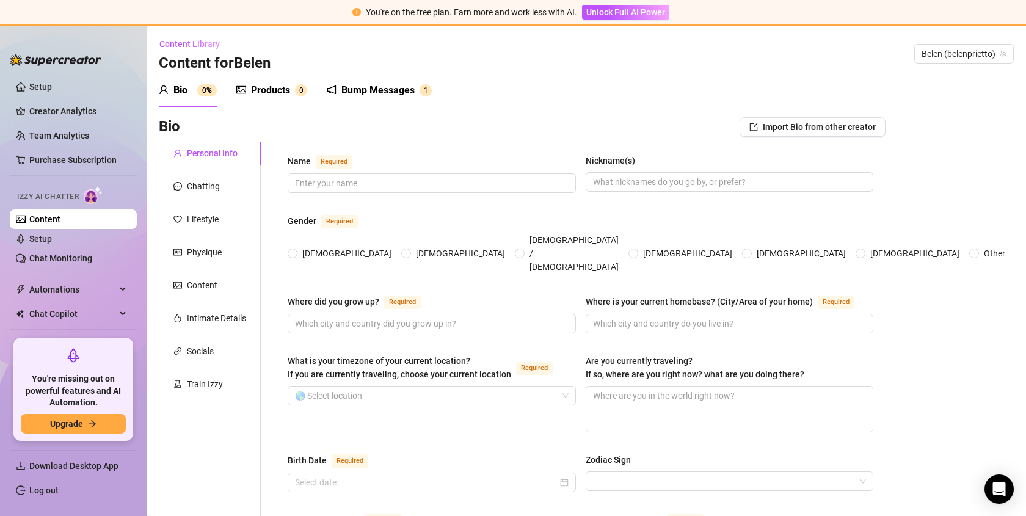
click at [230, 217] on div "Lifestyle" at bounding box center [210, 219] width 102 height 23
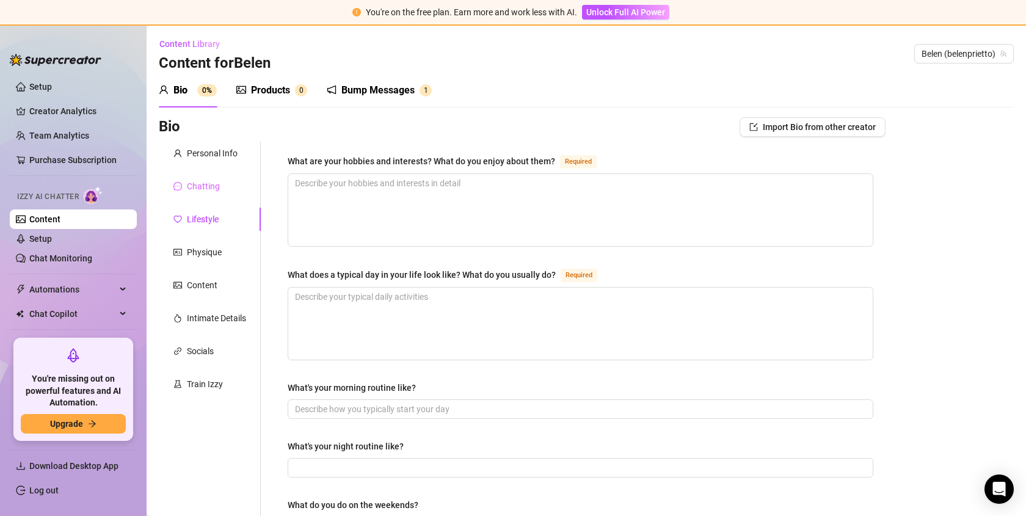
click at [230, 189] on div "Chatting" at bounding box center [210, 186] width 102 height 23
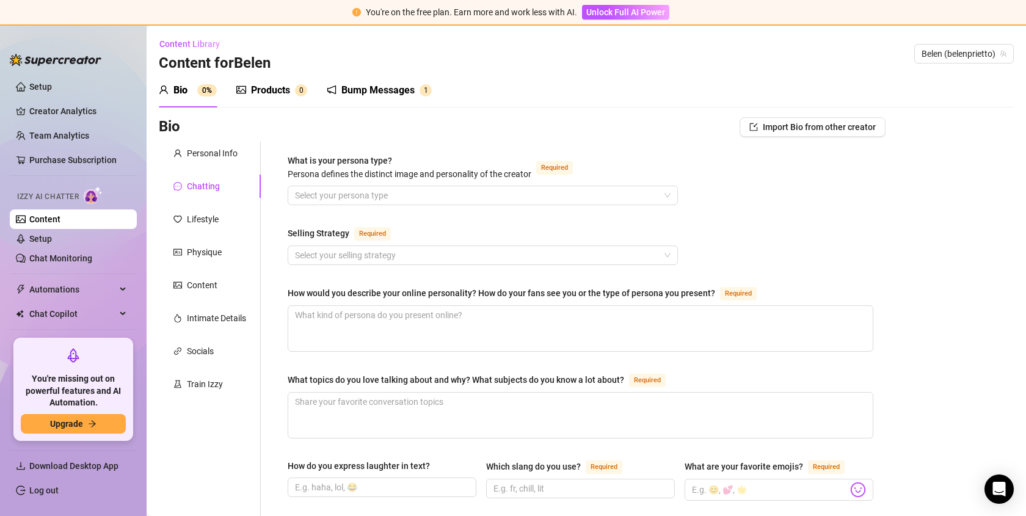
click at [374, 93] on div "Bump Messages" at bounding box center [377, 90] width 73 height 15
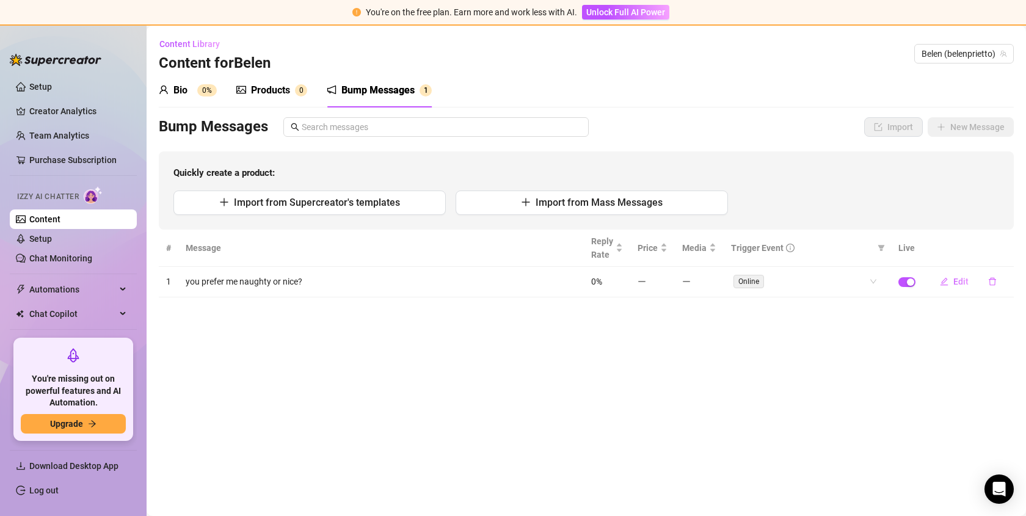
click at [272, 90] on div "Products" at bounding box center [270, 90] width 39 height 15
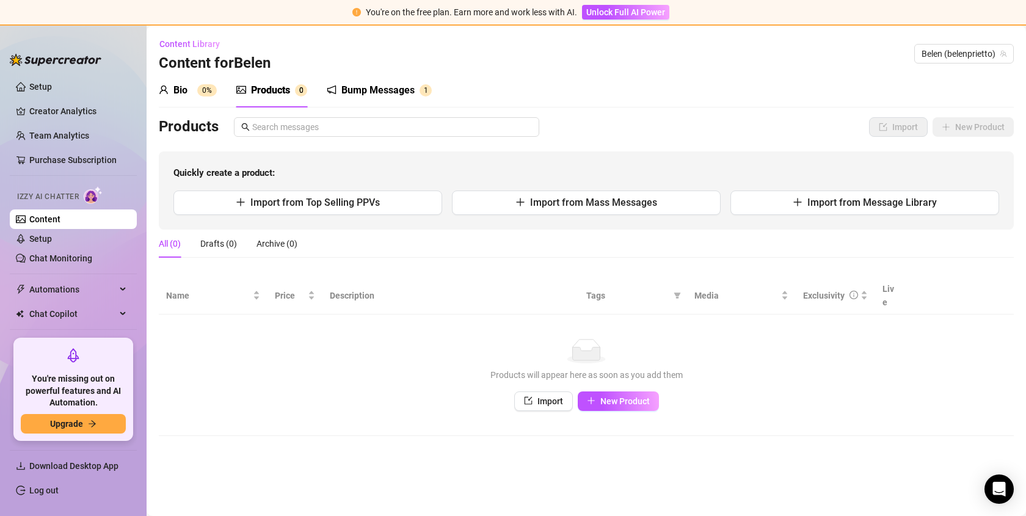
click at [199, 93] on sup "0%" at bounding box center [207, 90] width 20 height 12
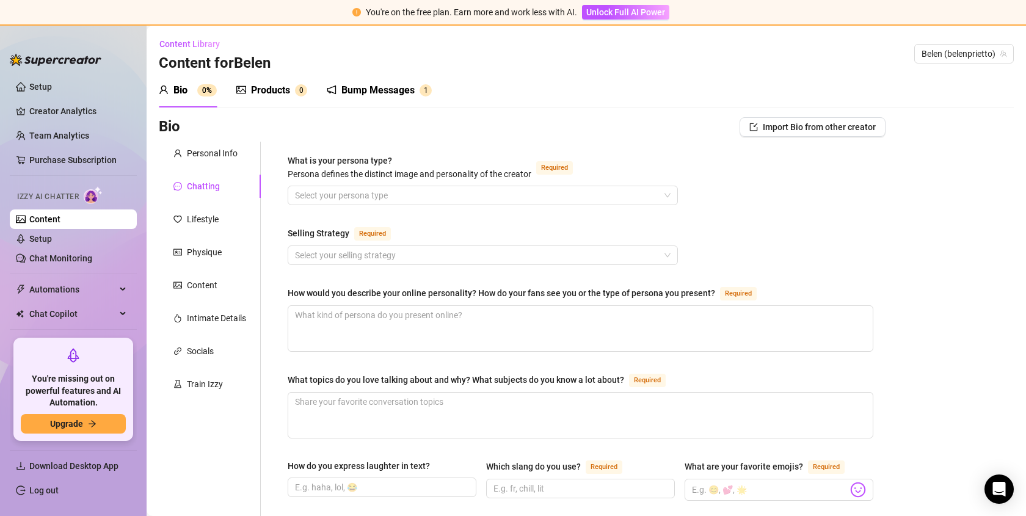
click at [349, 93] on div "Bump Messages" at bounding box center [377, 90] width 73 height 15
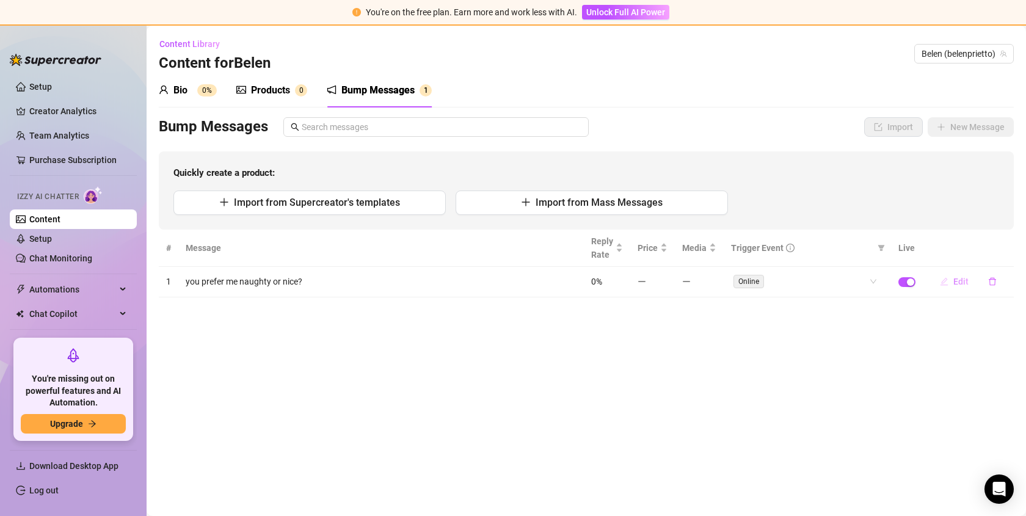
click at [954, 277] on span "Edit" at bounding box center [960, 282] width 15 height 10
type textarea "you prefer me naughty or nice?"
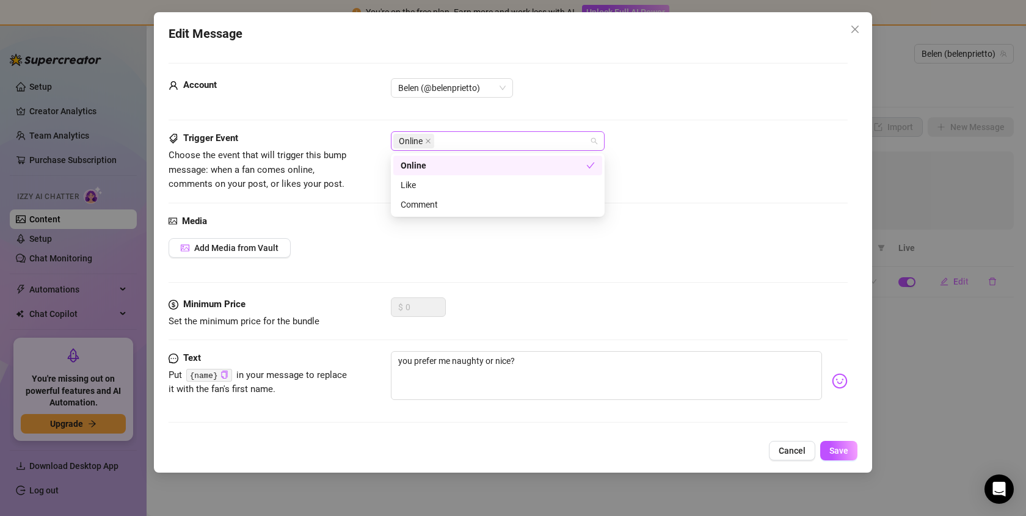
click at [460, 137] on div "Online" at bounding box center [491, 141] width 196 height 17
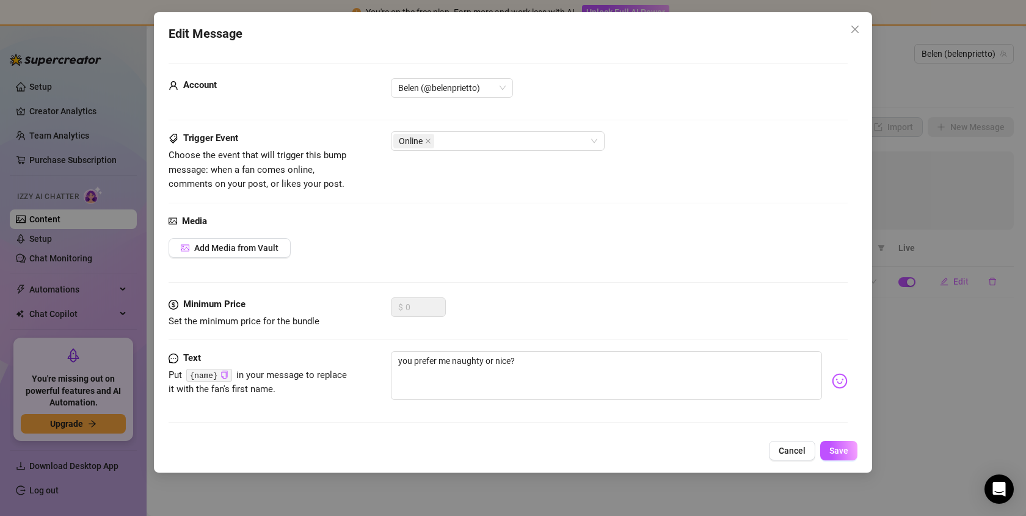
click at [616, 106] on div "Account [PERSON_NAME] (@belenprietto)" at bounding box center [508, 93] width 679 height 31
click at [247, 249] on span "Add Media from Vault" at bounding box center [236, 248] width 84 height 10
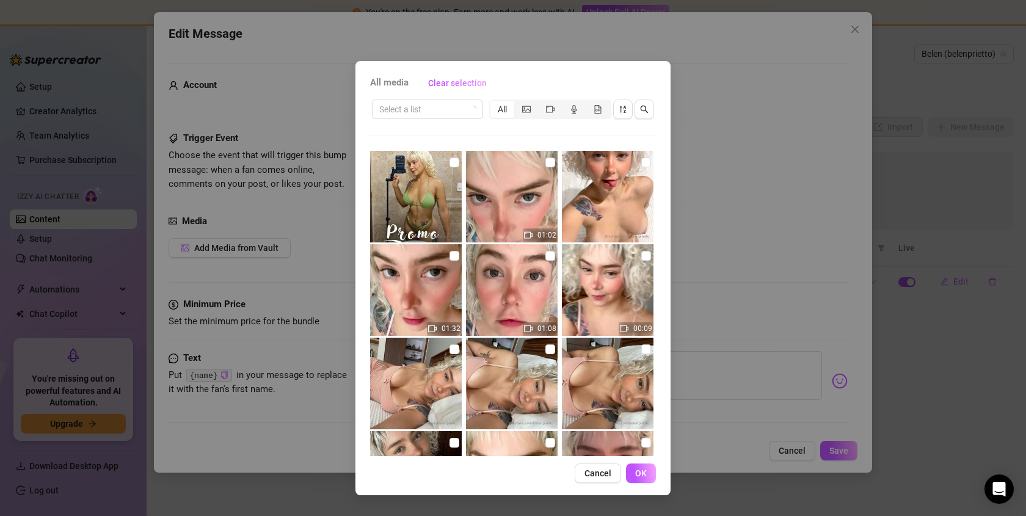
click at [529, 180] on img at bounding box center [512, 197] width 92 height 92
click at [529, 181] on img at bounding box center [512, 197] width 92 height 92
checkbox input "false"
click at [595, 175] on img at bounding box center [608, 197] width 92 height 92
checkbox input "true"
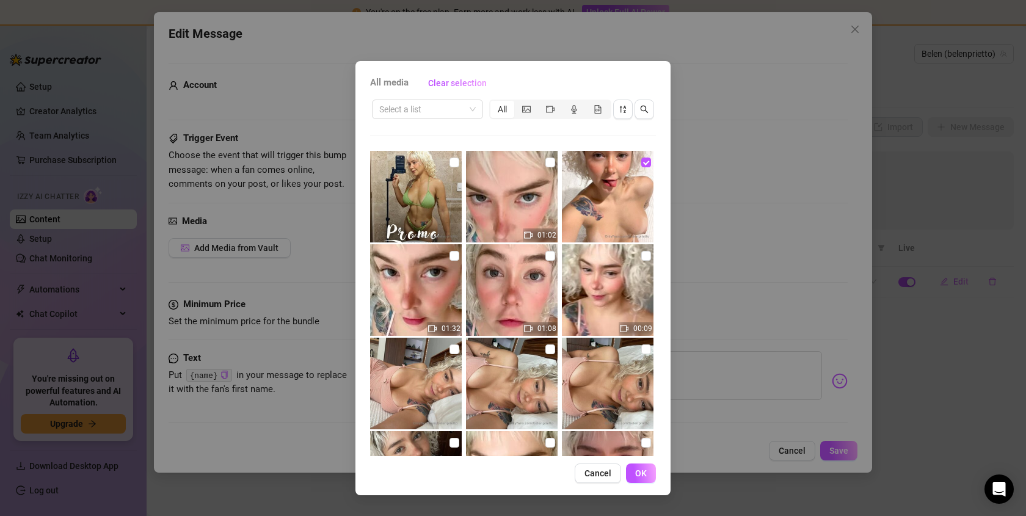
click at [526, 221] on img at bounding box center [512, 197] width 92 height 92
click at [526, 222] on img at bounding box center [512, 197] width 92 height 92
checkbox input "false"
click at [538, 249] on img at bounding box center [512, 290] width 92 height 92
checkbox input "true"
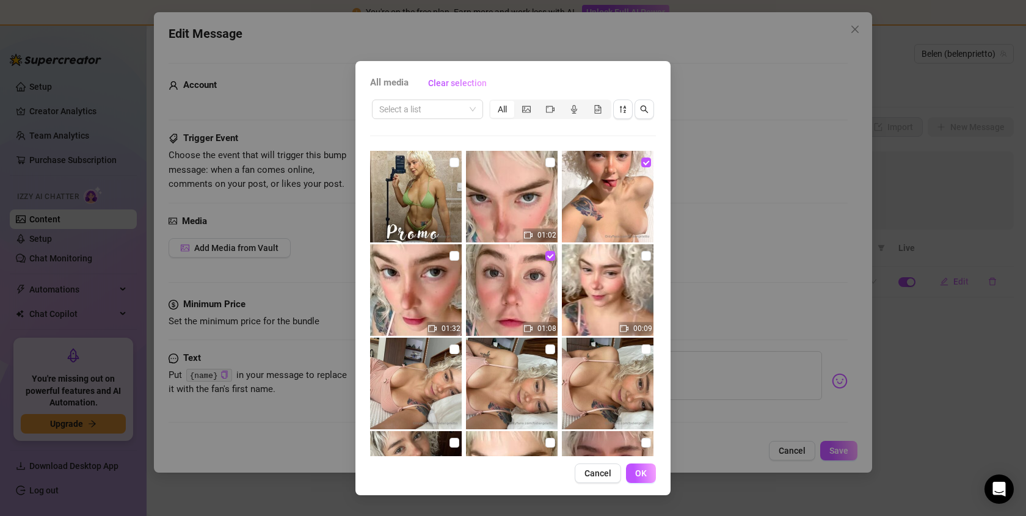
click at [541, 237] on span "01:02" at bounding box center [546, 235] width 19 height 9
checkbox input "true"
click at [534, 264] on img at bounding box center [512, 290] width 92 height 92
checkbox input "false"
click at [603, 207] on img at bounding box center [608, 197] width 92 height 92
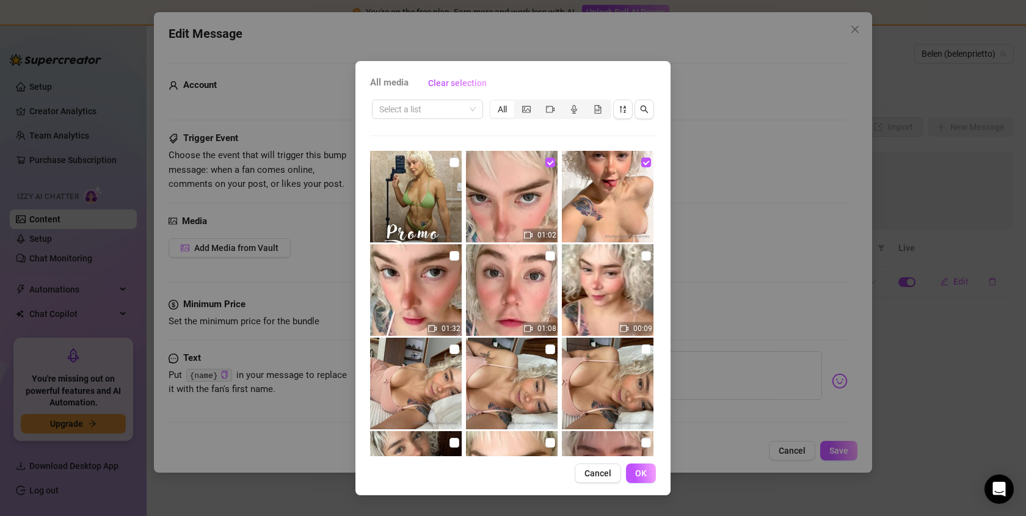
checkbox input "false"
click at [543, 207] on img at bounding box center [512, 197] width 92 height 92
click at [554, 213] on img at bounding box center [512, 197] width 92 height 92
checkbox input "true"
click at [580, 213] on img at bounding box center [608, 197] width 92 height 92
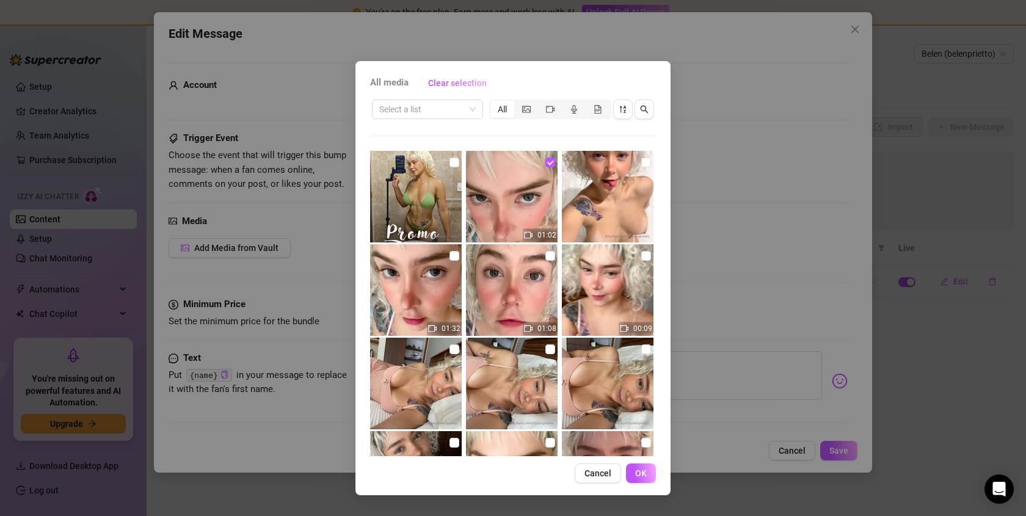
checkbox input "true"
click at [639, 479] on button "OK" at bounding box center [641, 474] width 30 height 20
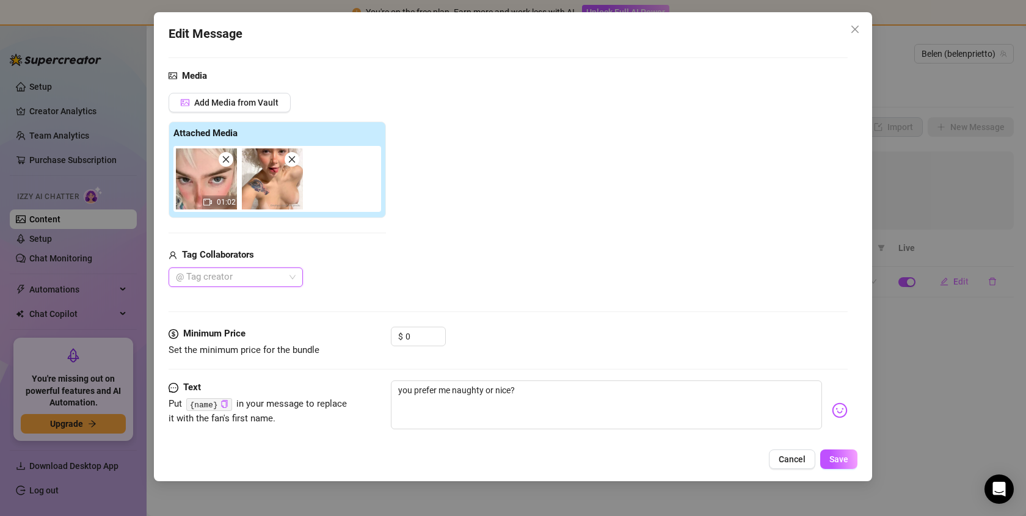
scroll to position [165, 0]
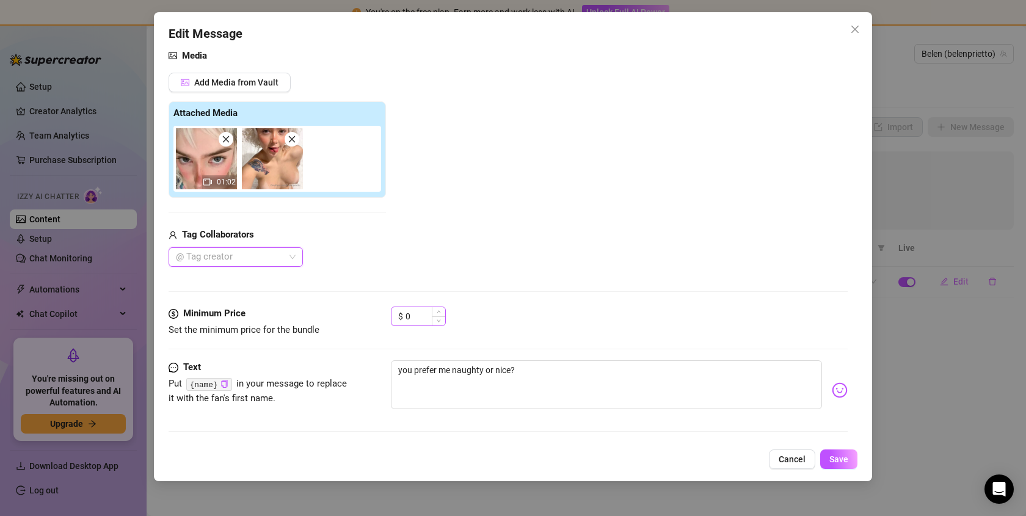
click at [401, 320] on div "$ 0" at bounding box center [418, 317] width 55 height 20
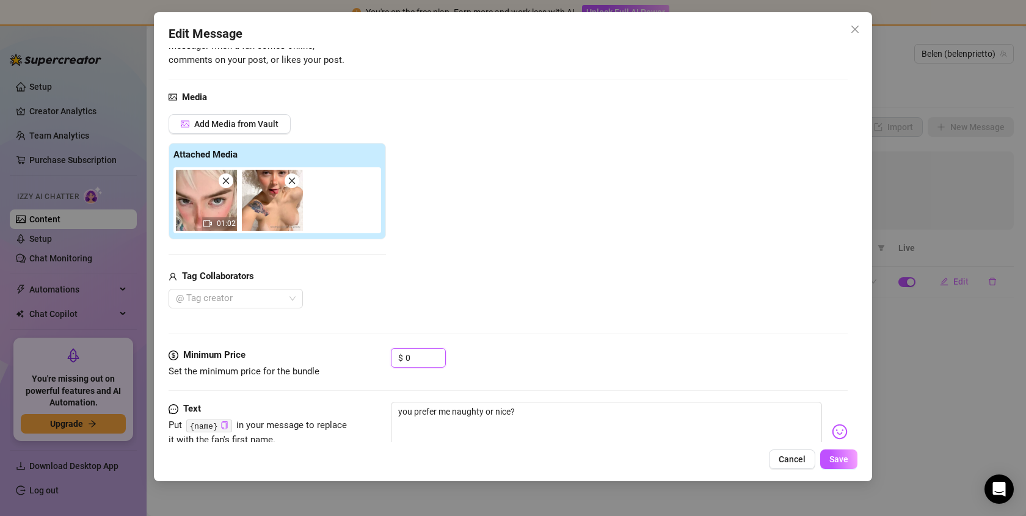
scroll to position [0, 0]
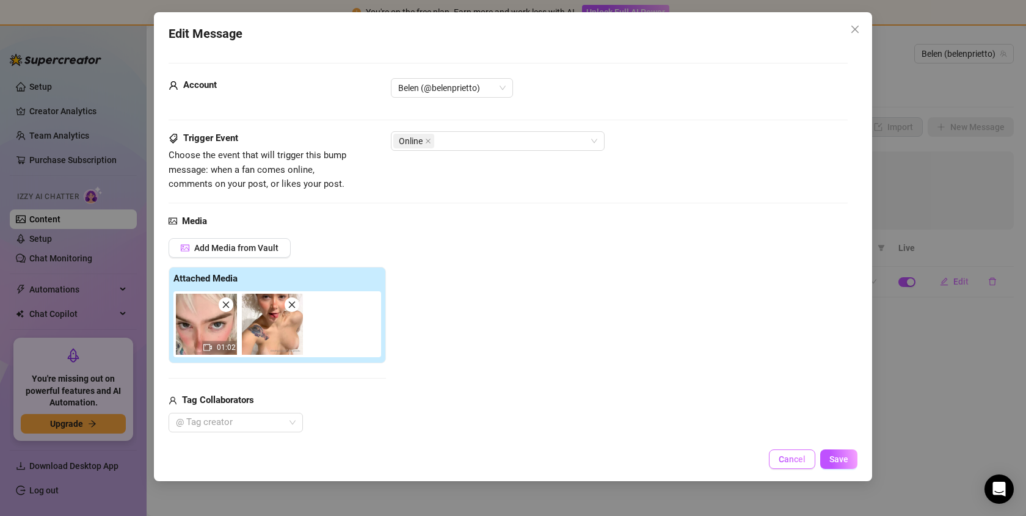
click at [774, 465] on button "Cancel" at bounding box center [792, 459] width 46 height 20
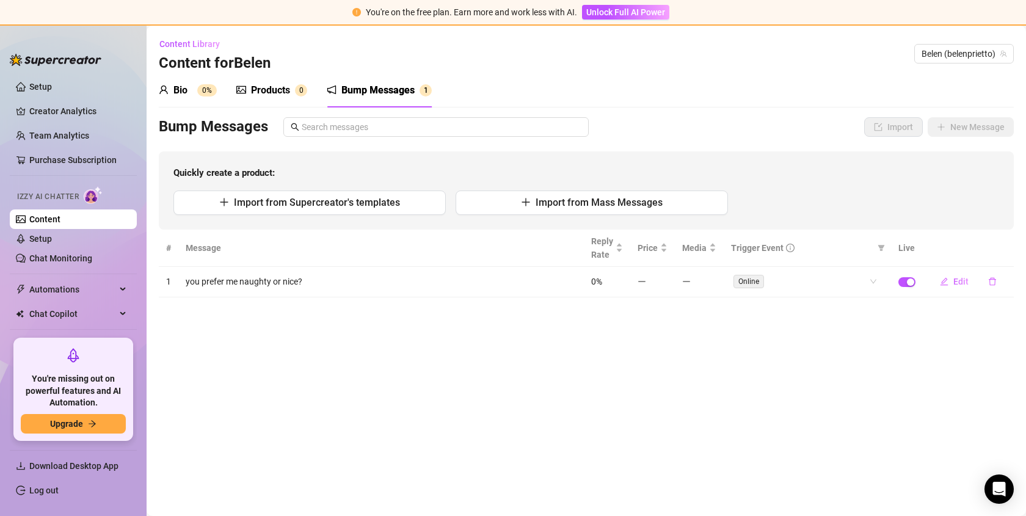
click at [285, 89] on div "Products" at bounding box center [270, 90] width 39 height 15
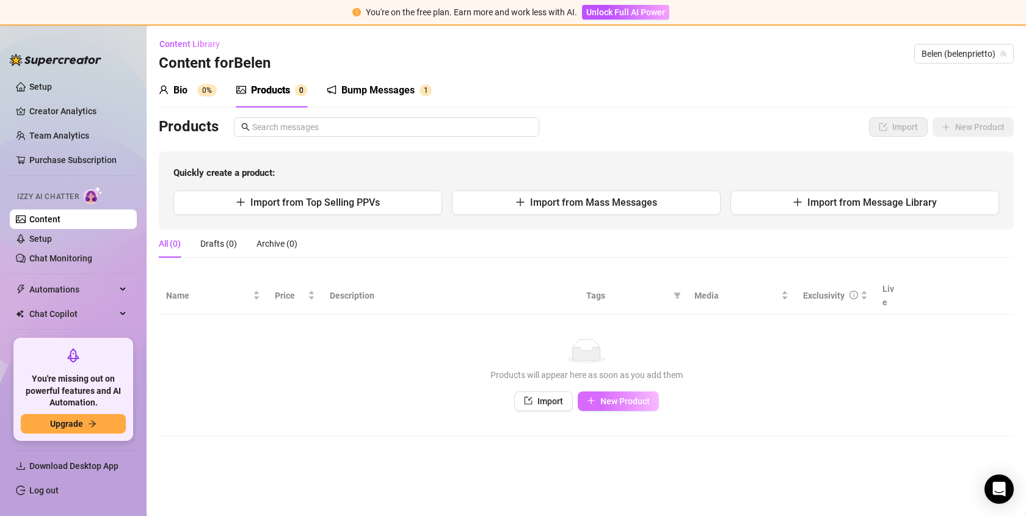
click at [623, 397] on button "New Product" at bounding box center [618, 401] width 81 height 20
type textarea "Type your message here..."
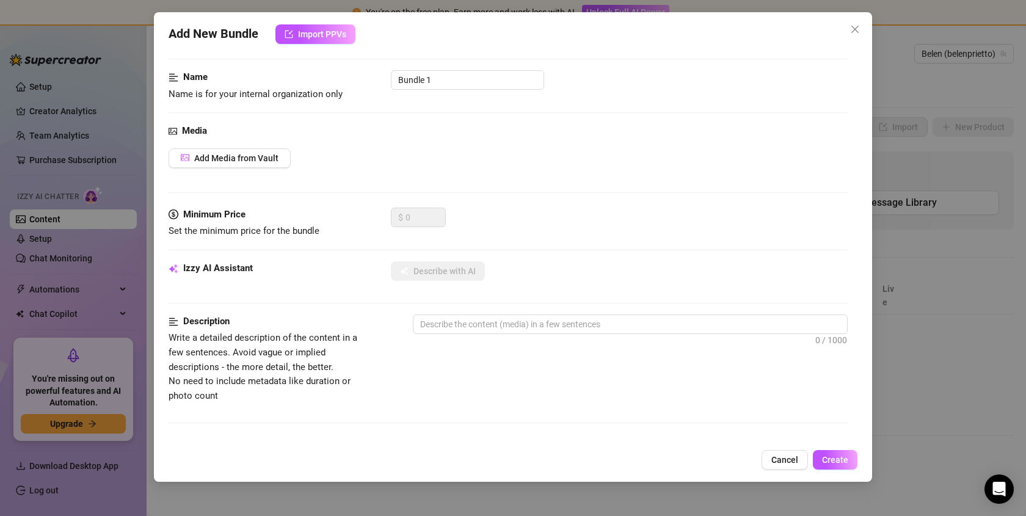
scroll to position [76, 0]
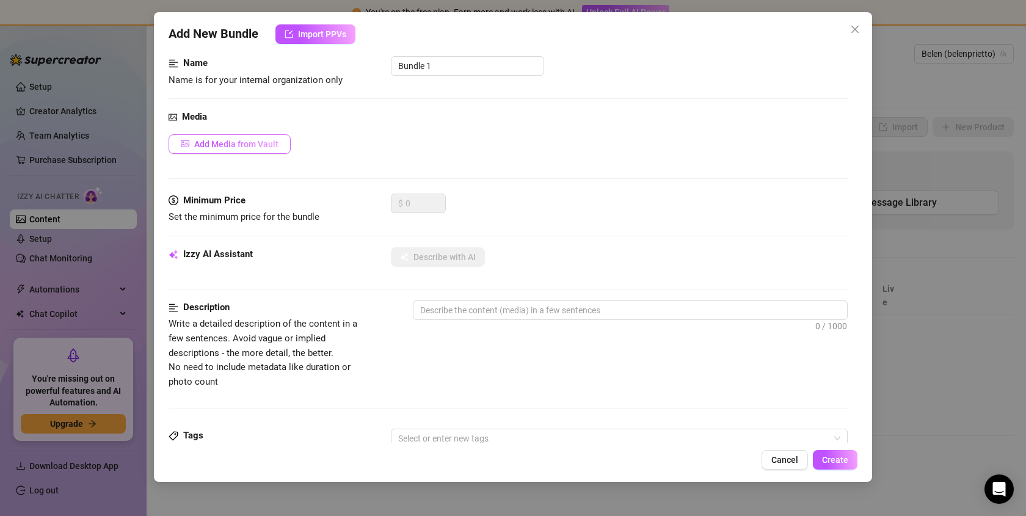
click at [244, 146] on span "Add Media from Vault" at bounding box center [236, 144] width 84 height 10
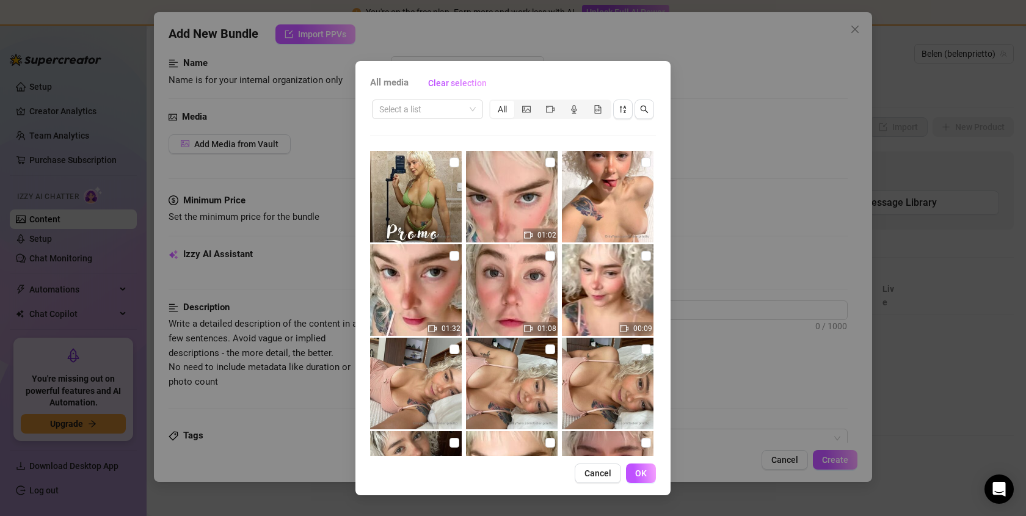
click at [420, 200] on img at bounding box center [416, 197] width 92 height 92
checkbox input "true"
click at [636, 479] on button "OK" at bounding box center [641, 474] width 30 height 20
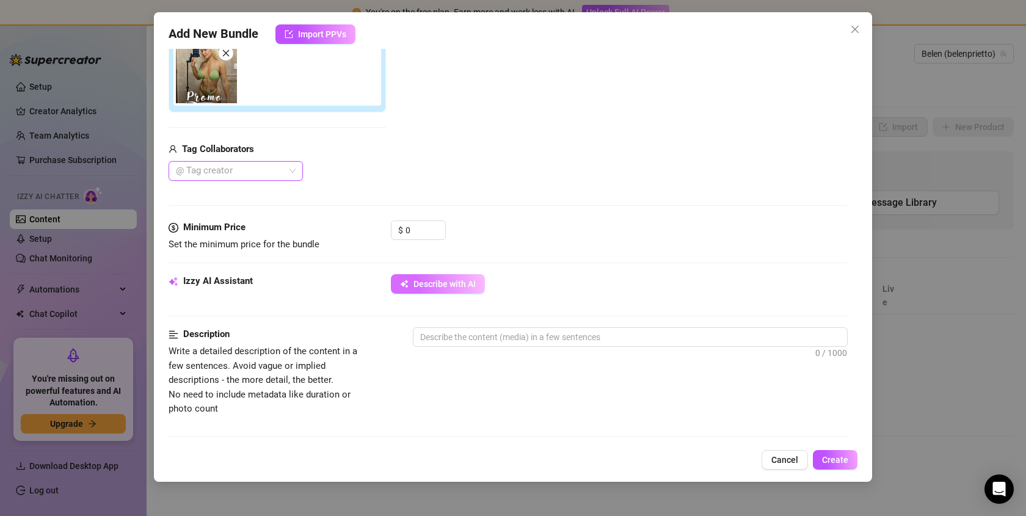
scroll to position [293, 0]
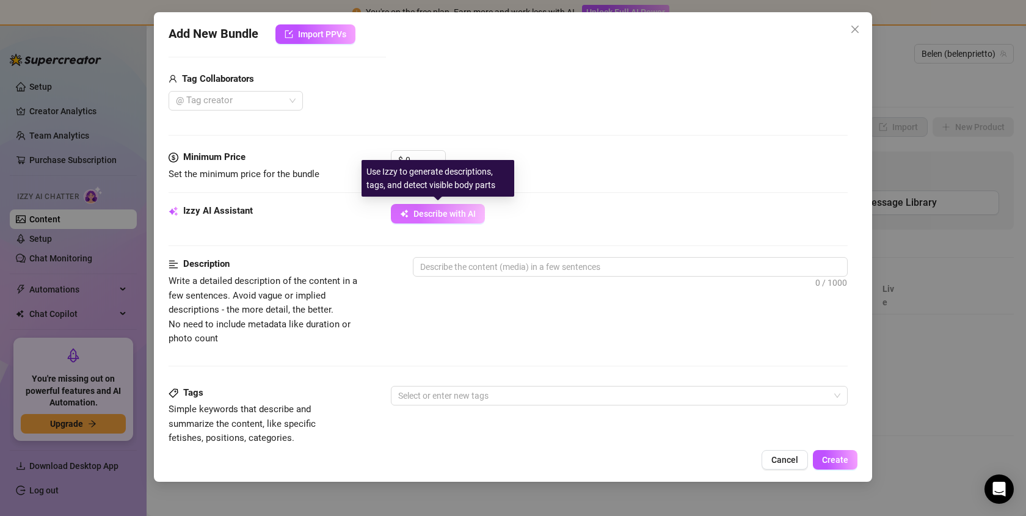
click at [448, 213] on span "Describe with AI" at bounding box center [444, 214] width 62 height 10
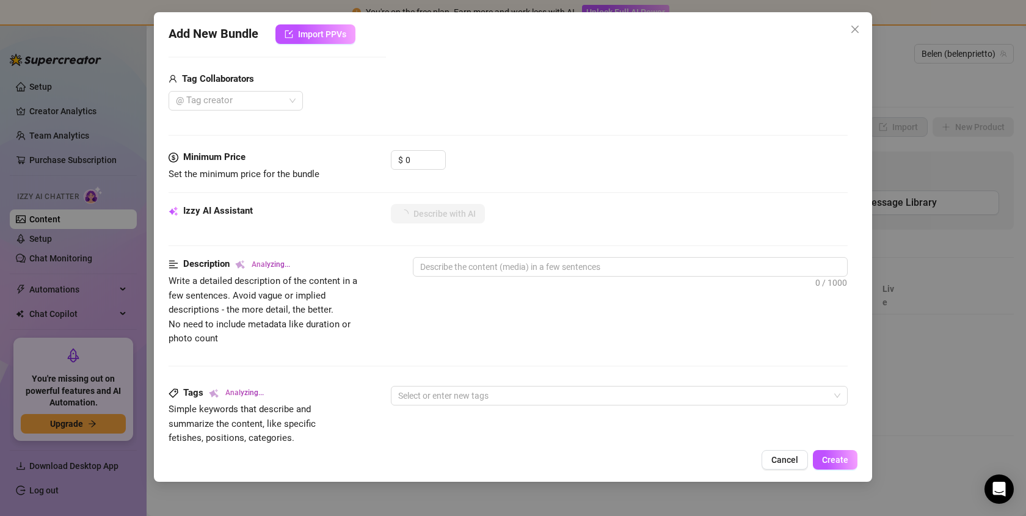
type textarea "Wearing"
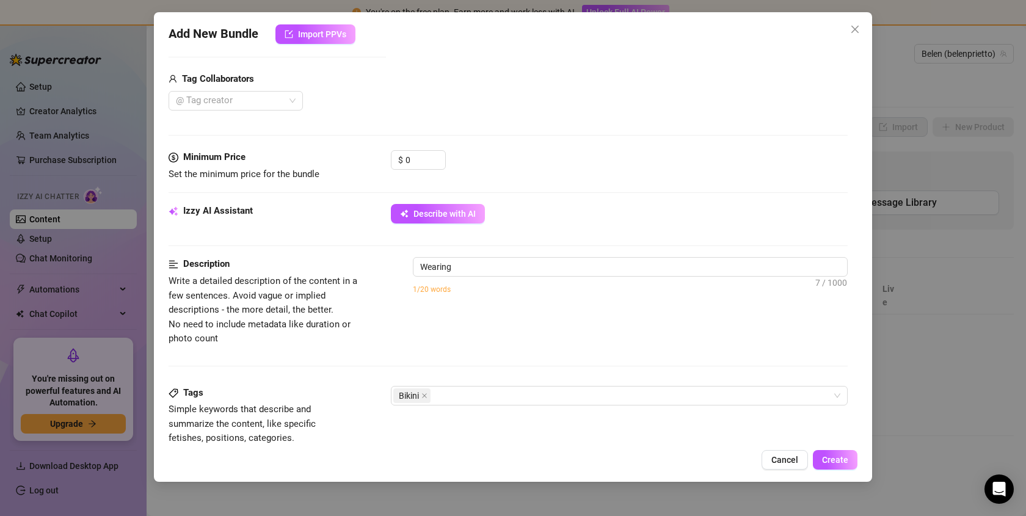
type textarea "Wearing a"
type textarea "Wearing a tiny"
type textarea "Wearing a tiny [PERSON_NAME]"
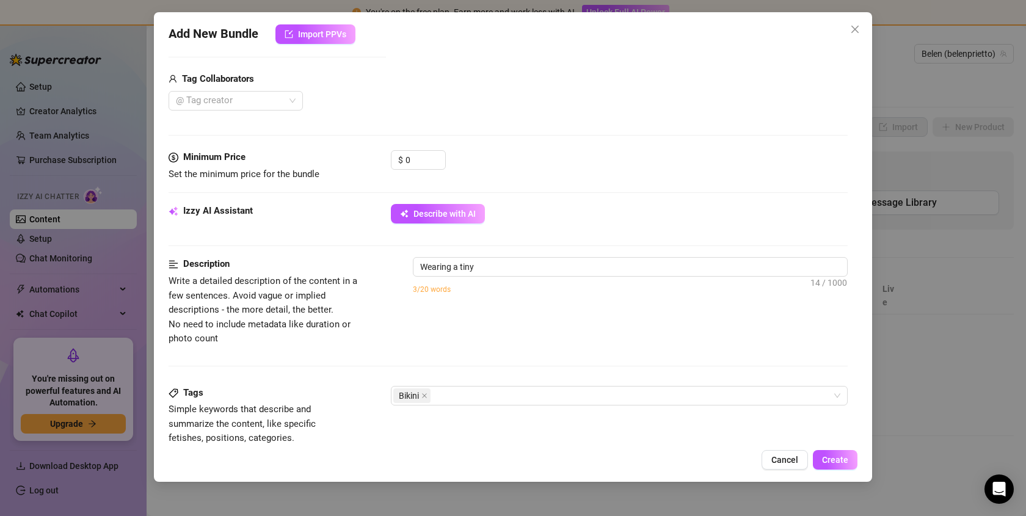
type textarea "Wearing a tiny [PERSON_NAME]"
type textarea "Wearing a tiny [PERSON_NAME] bikini"
type textarea "Wearing a tiny [PERSON_NAME] bikini that"
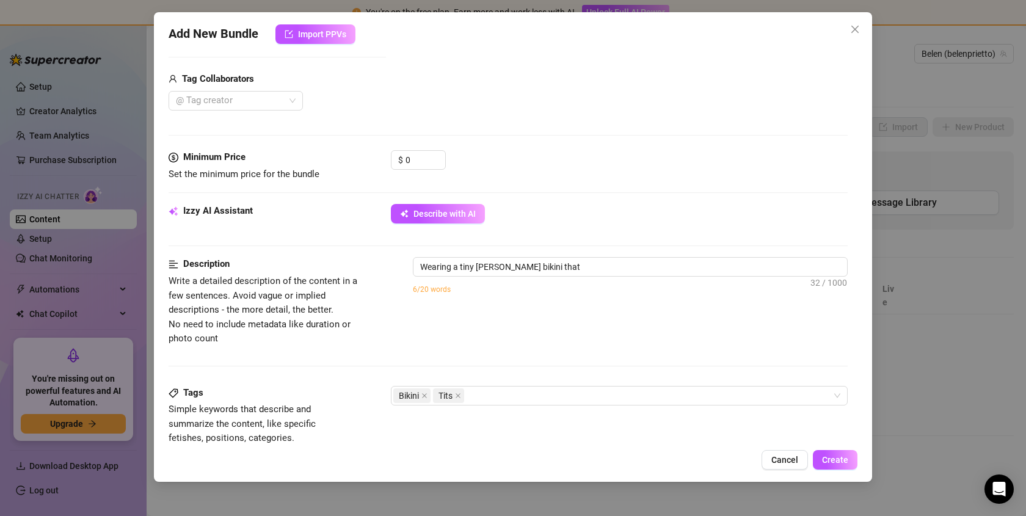
type textarea "Wearing a tiny [PERSON_NAME] bikini that barely"
type textarea "Wearing a tiny [PERSON_NAME] bikini that barely covers"
type textarea "Wearing a tiny [PERSON_NAME] bikini that barely covers her"
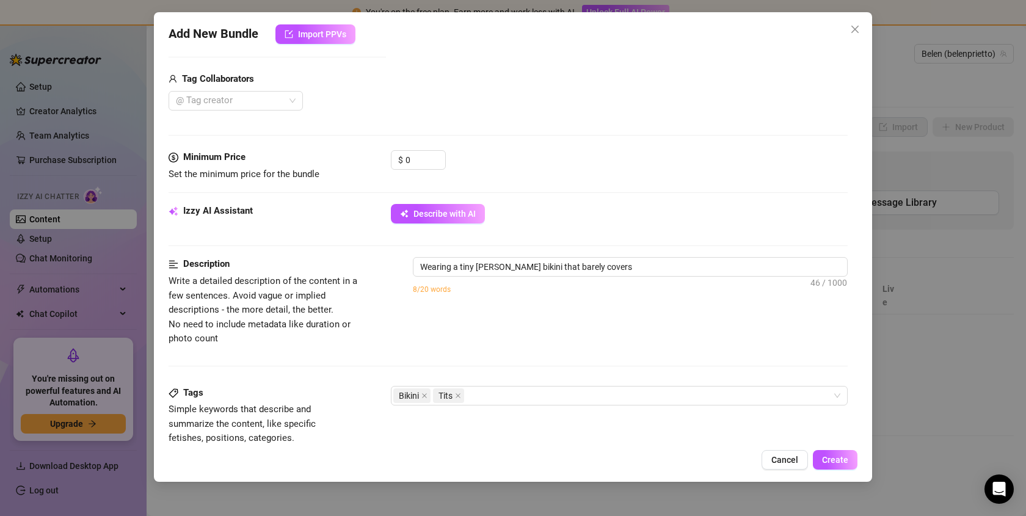
type textarea "Wearing a tiny [PERSON_NAME] bikini that barely covers her"
type textarea "Wearing a tiny [PERSON_NAME] bikini that barely covers her busty"
type textarea "Wearing a tiny [PERSON_NAME] bikini that barely covers her busty tits"
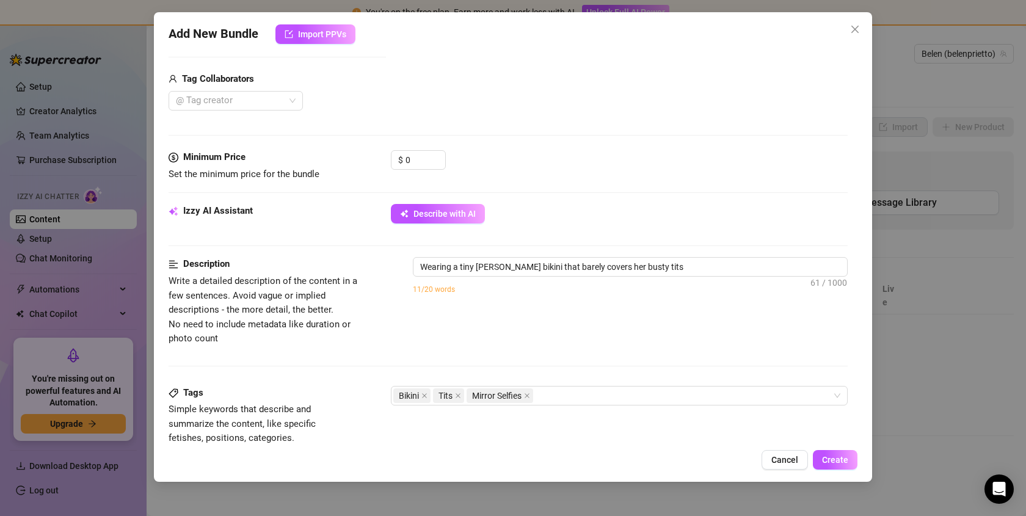
type textarea "Wearing a tiny [PERSON_NAME] bikini that barely covers her busty tits and"
type textarea "Wearing a tiny [PERSON_NAME] bikini that barely covers her busty tits and toned"
type textarea "Wearing a tiny [PERSON_NAME] bikini that barely covers her busty tits and toned…"
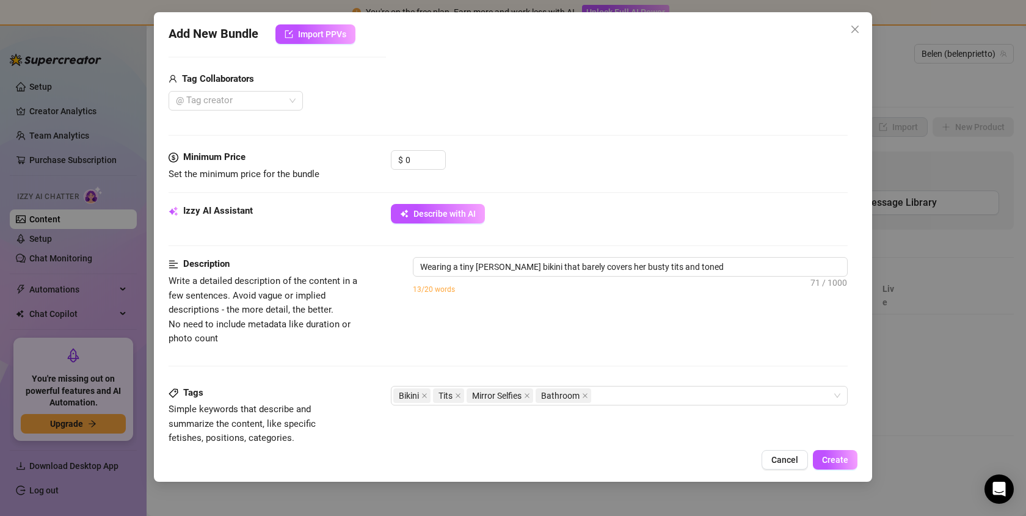
type textarea "Wearing a tiny [PERSON_NAME] bikini that barely covers her busty tits and toned…"
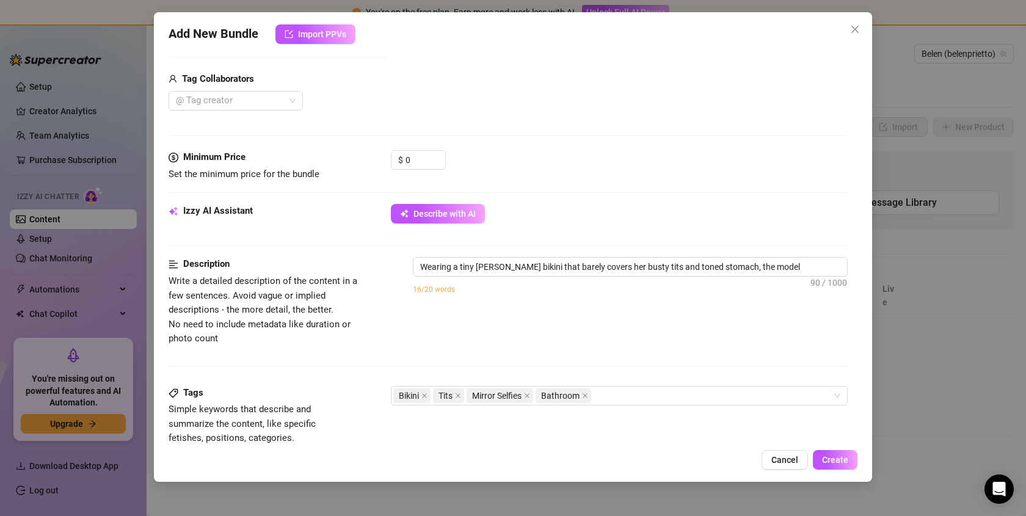
type textarea "Wearing a tiny [PERSON_NAME] bikini that barely covers her busty tits and toned…"
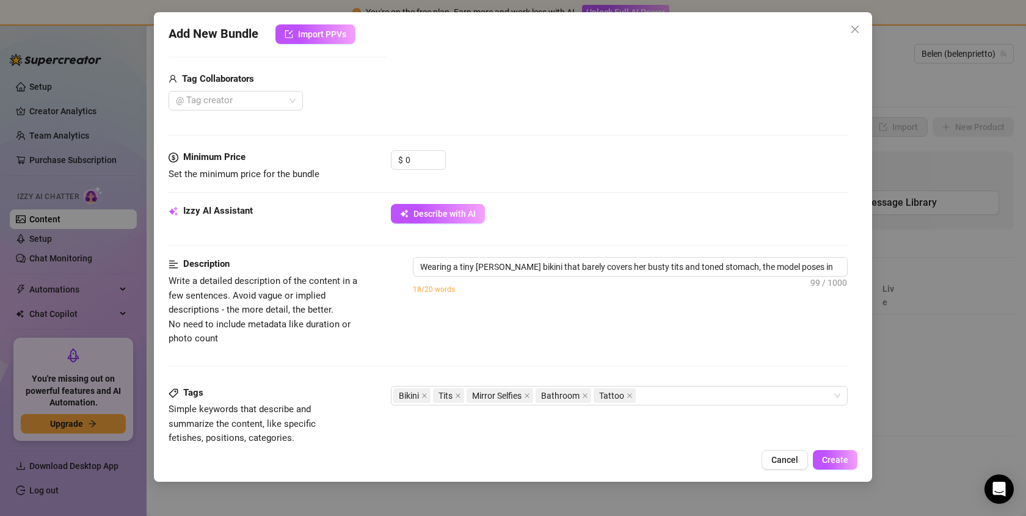
type textarea "Wearing a tiny [PERSON_NAME] bikini that barely covers her busty tits and toned…"
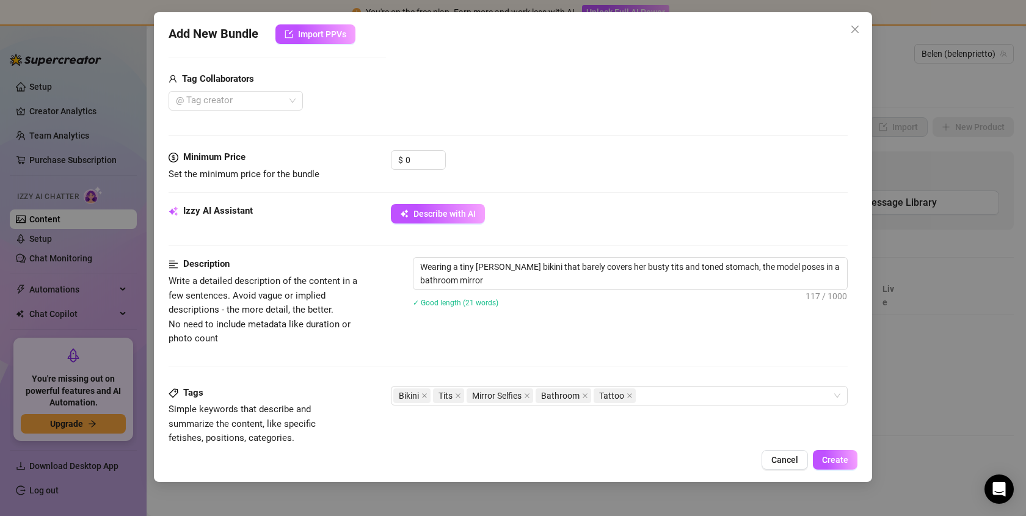
type textarea "Wearing a tiny [PERSON_NAME] bikini that barely covers her busty tits and toned…"
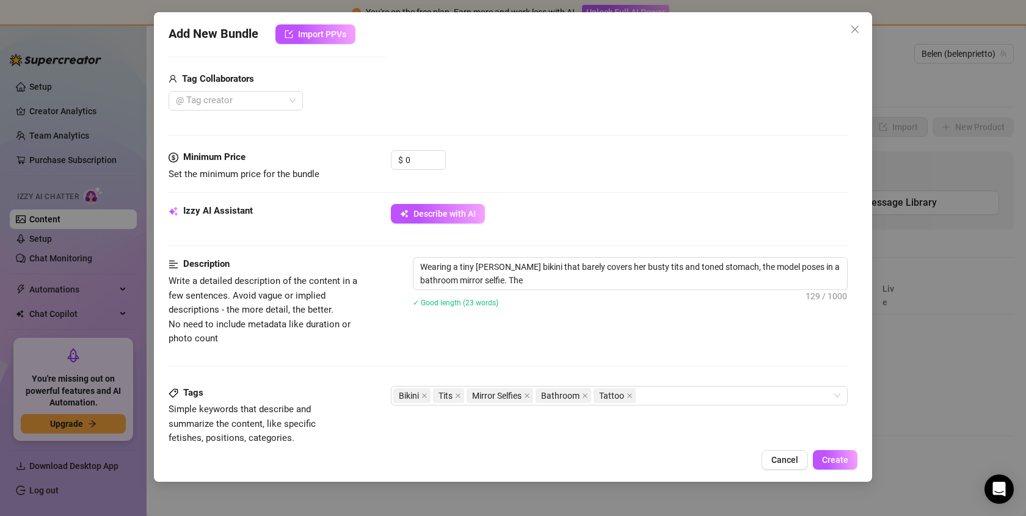
type textarea "Wearing a tiny [PERSON_NAME] bikini that barely covers her busty tits and toned…"
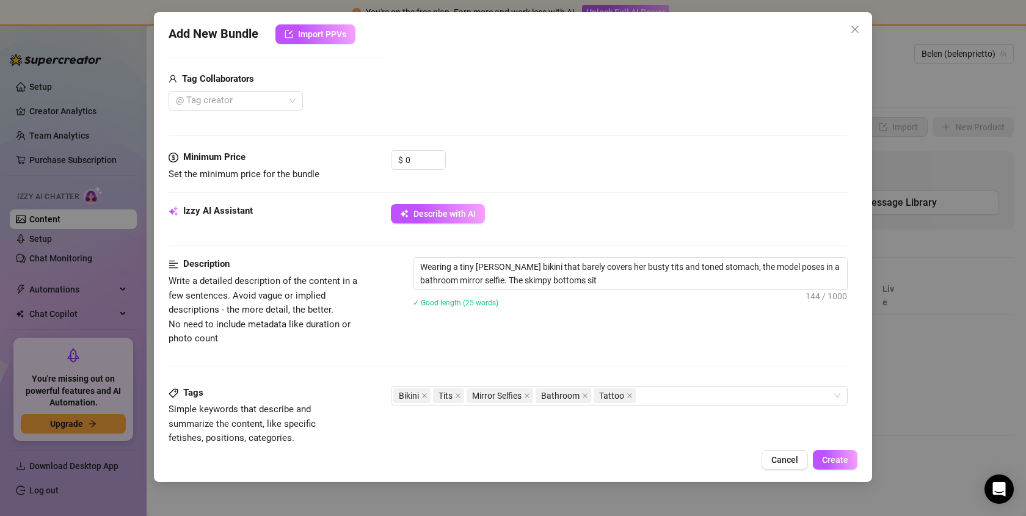
type textarea "Wearing a tiny [PERSON_NAME] bikini that barely covers her busty tits and toned…"
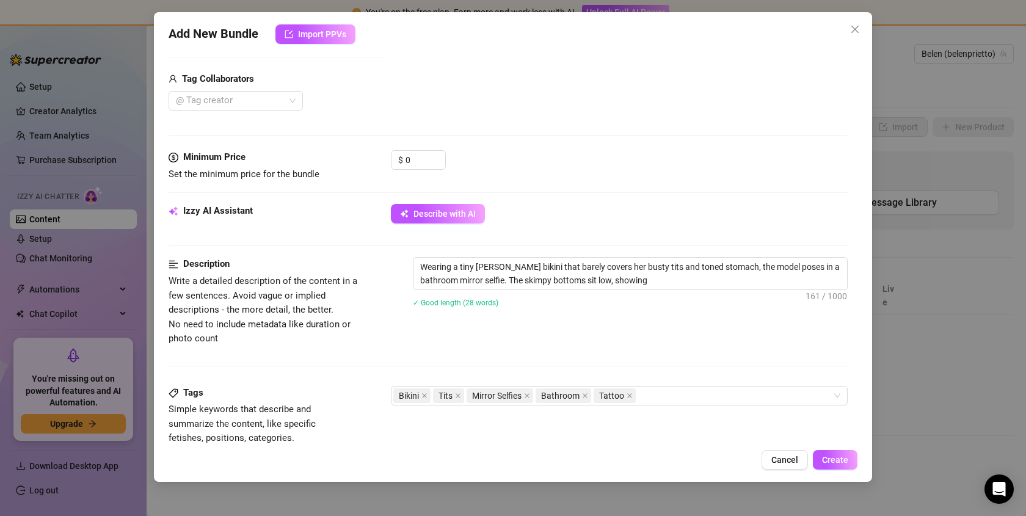
type textarea "Wearing a tiny [PERSON_NAME] bikini that barely covers her busty tits and toned…"
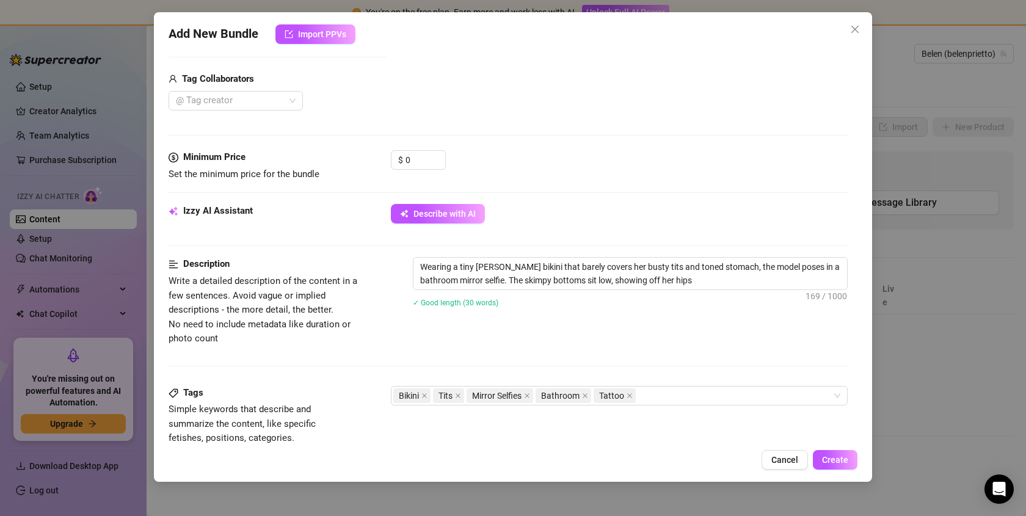
type textarea "Wearing a tiny [PERSON_NAME] bikini that barely covers her busty tits and toned…"
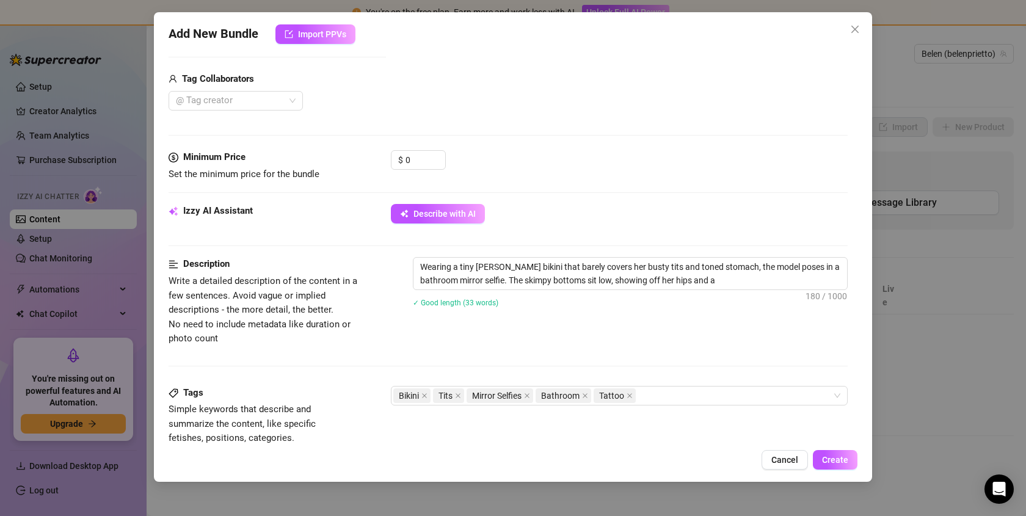
type textarea "Wearing a tiny [PERSON_NAME] bikini that barely covers her busty tits and toned…"
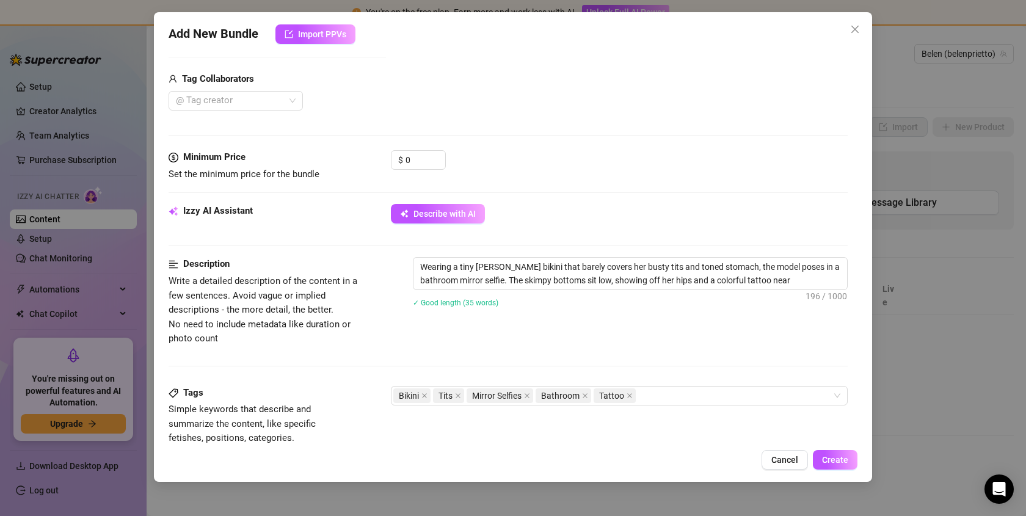
type textarea "Wearing a tiny [PERSON_NAME] bikini that barely covers her busty tits and toned…"
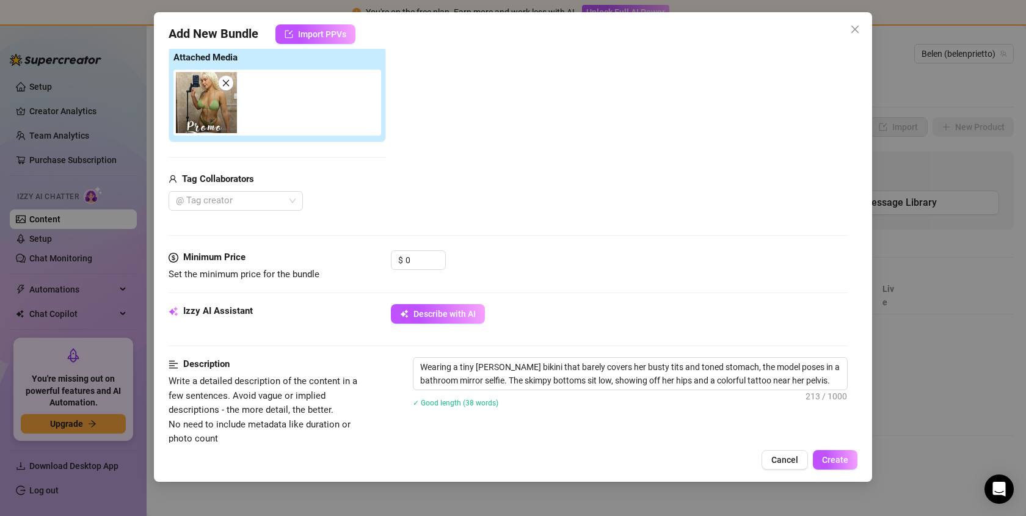
scroll to position [15, 0]
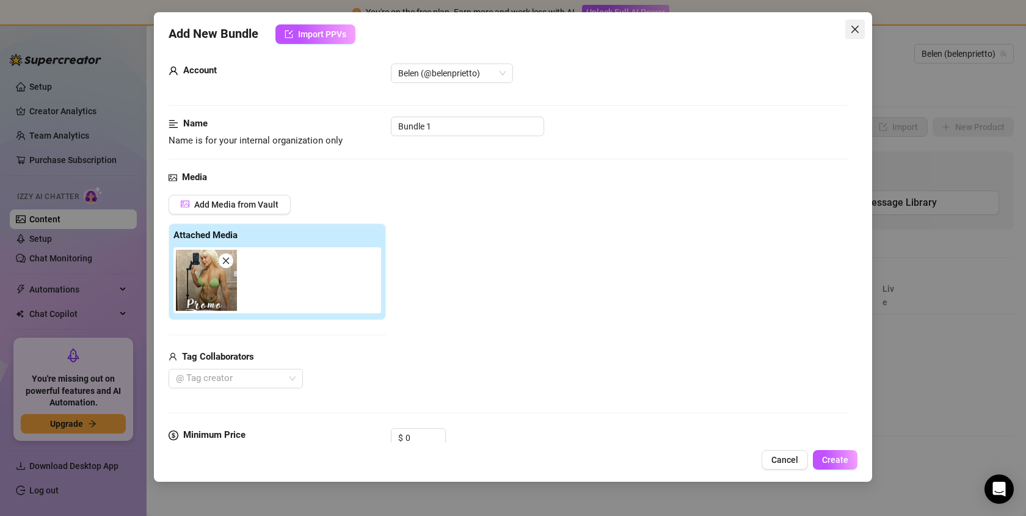
click at [860, 29] on span "Close" at bounding box center [855, 29] width 20 height 10
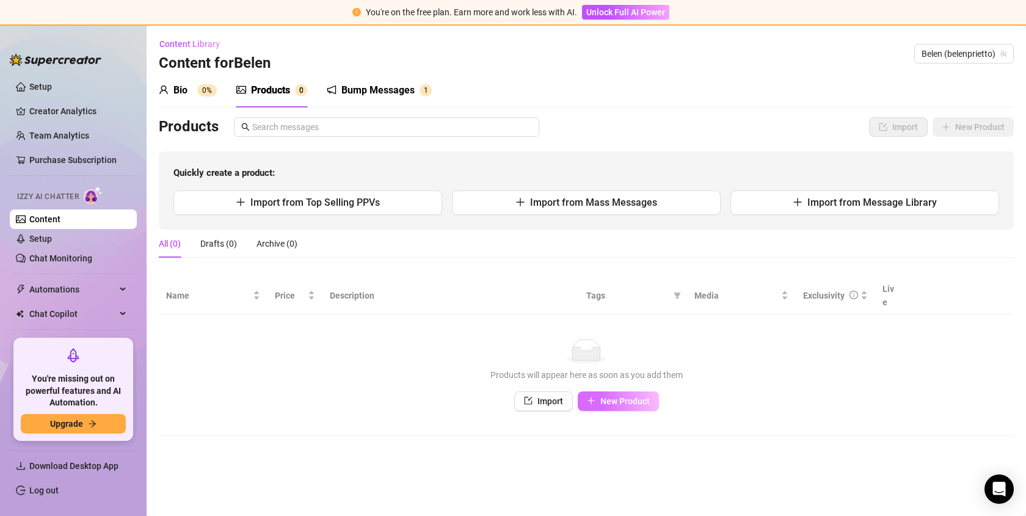
click at [637, 396] on span "New Product" at bounding box center [624, 401] width 49 height 10
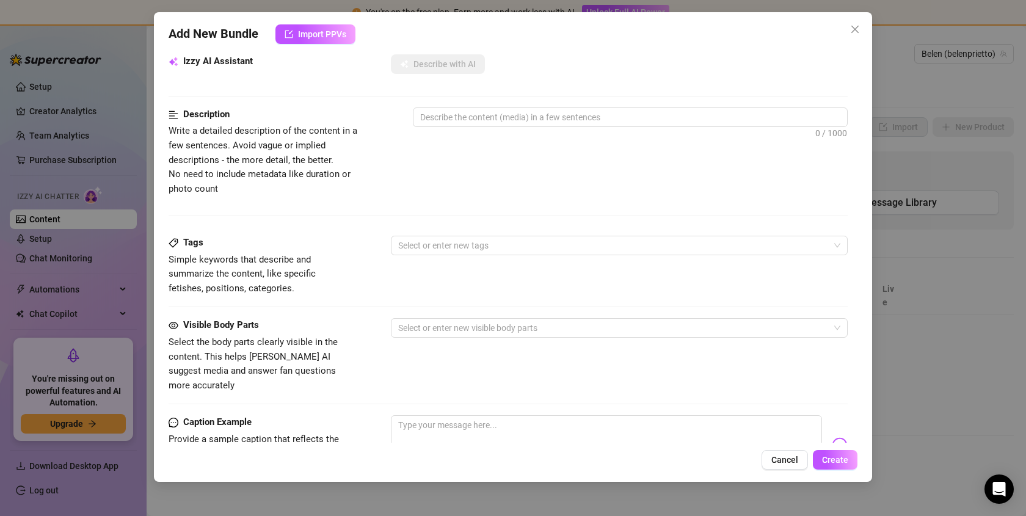
scroll to position [0, 0]
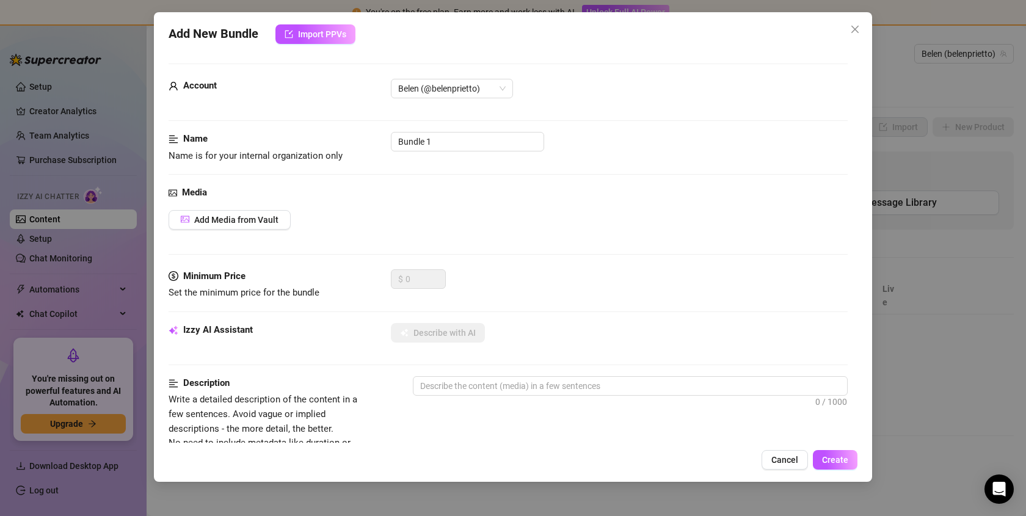
click at [935, 228] on div "Add New Bundle Import PPVs Account [PERSON_NAME] (@belenprietto) Name Name is f…" at bounding box center [513, 258] width 1026 height 516
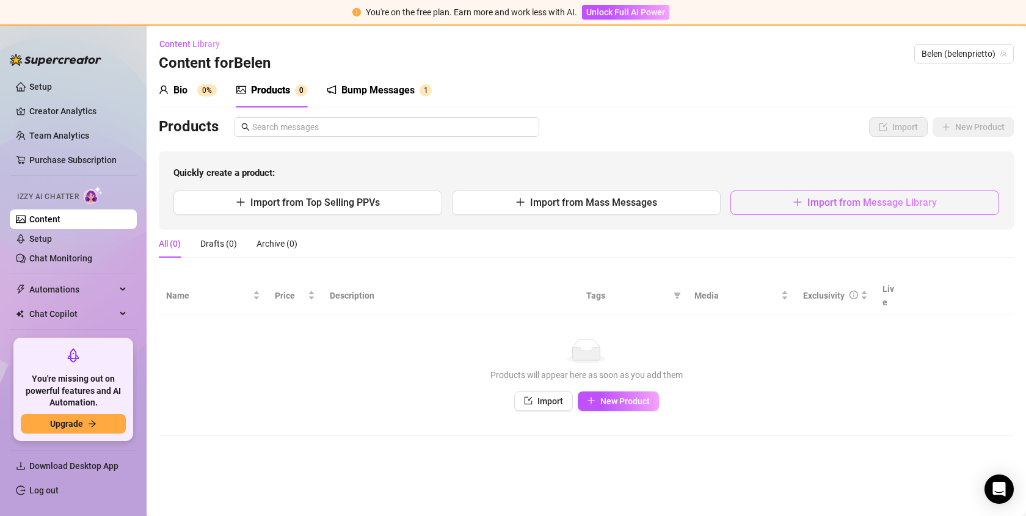
click at [764, 202] on button "Import from Message Library" at bounding box center [864, 203] width 269 height 24
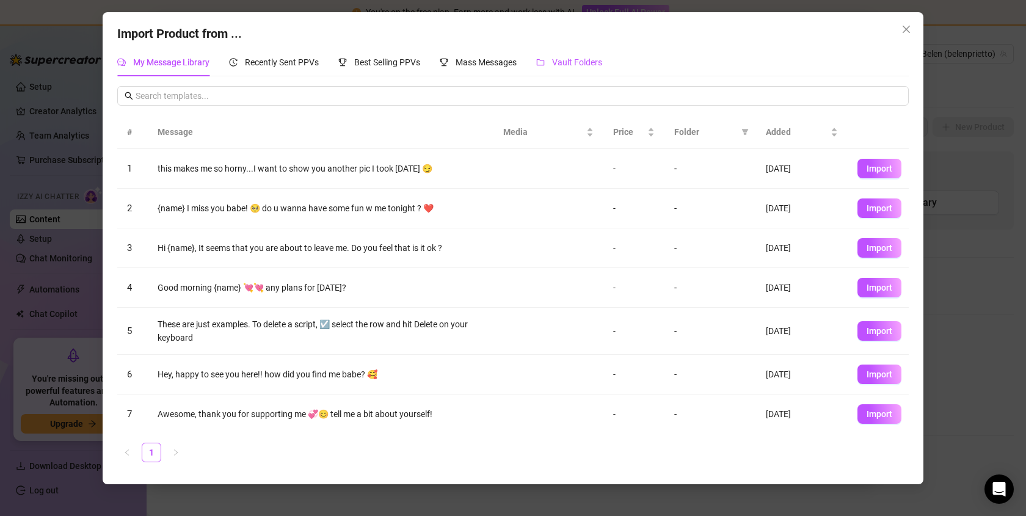
click at [550, 66] on div "Vault Folders" at bounding box center [569, 62] width 66 height 13
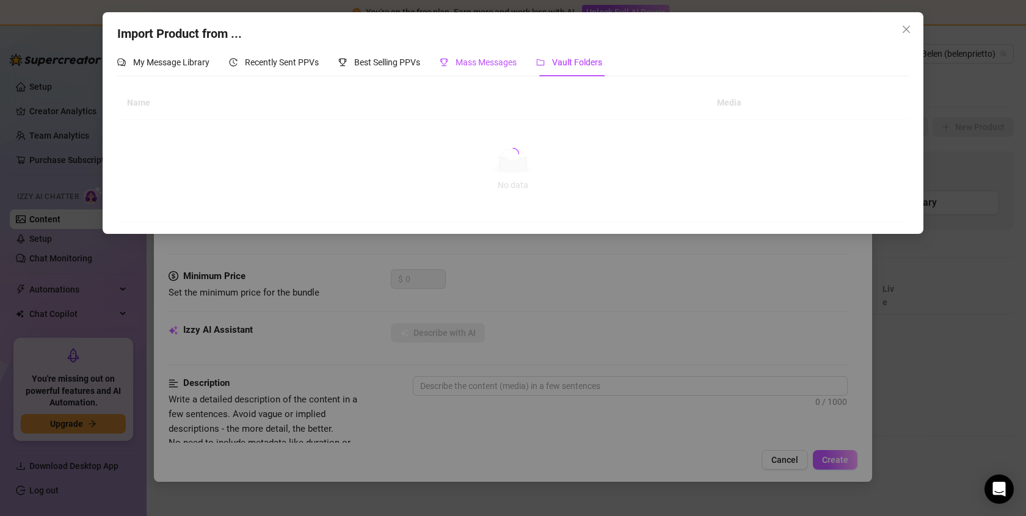
click at [470, 66] on span "Mass Messages" at bounding box center [486, 62] width 61 height 10
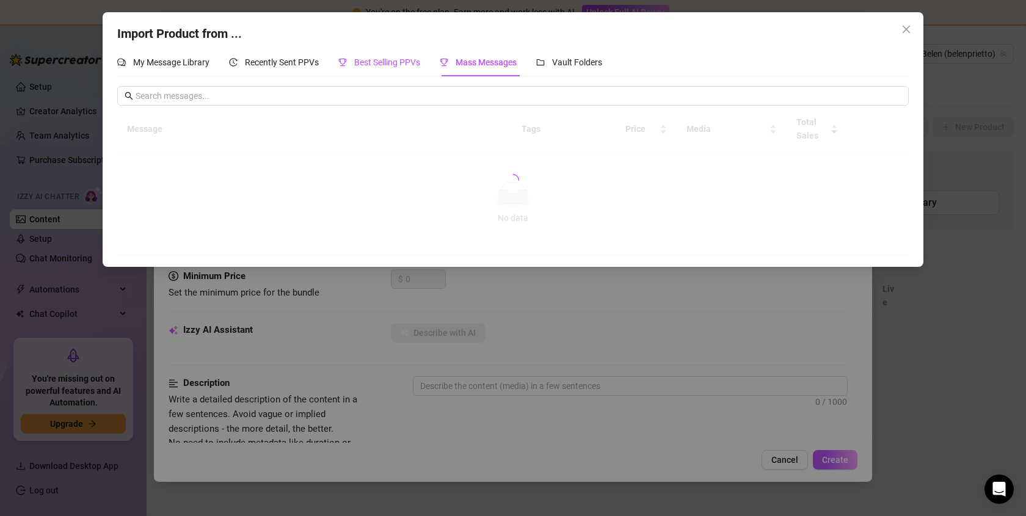
click at [388, 64] on span "Best Selling PPVs" at bounding box center [387, 62] width 66 height 10
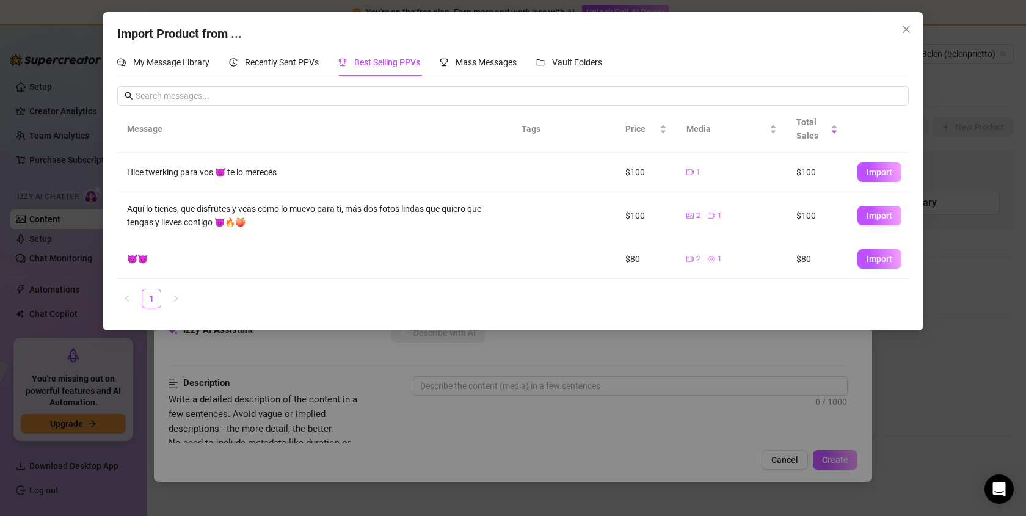
click at [639, 379] on div "Import Product from ... My Message Library Recently Sent PPVs Tab 3 of 5 Best S…" at bounding box center [513, 258] width 1026 height 516
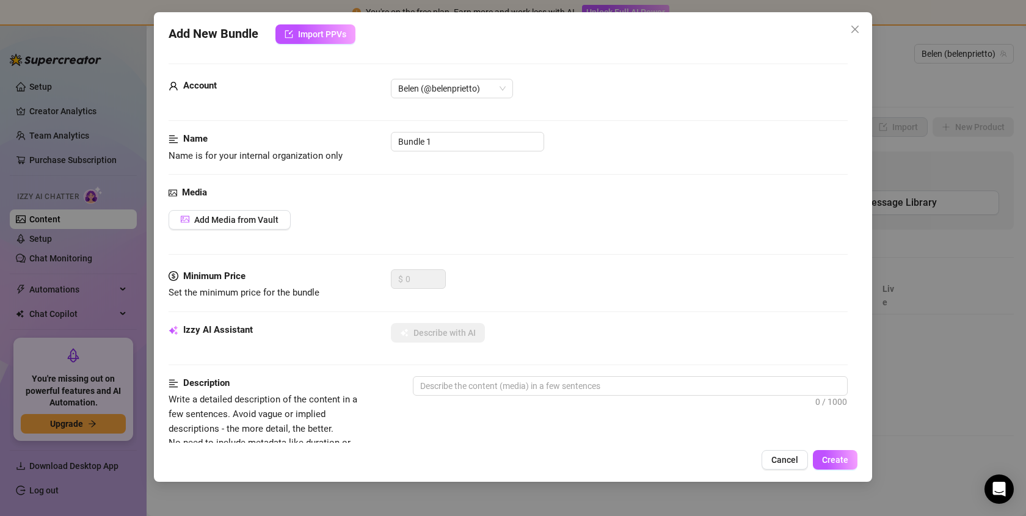
click at [929, 142] on div "Add New Bundle Import PPVs Account [PERSON_NAME] (@belenprietto) Name Name is f…" at bounding box center [513, 258] width 1026 height 516
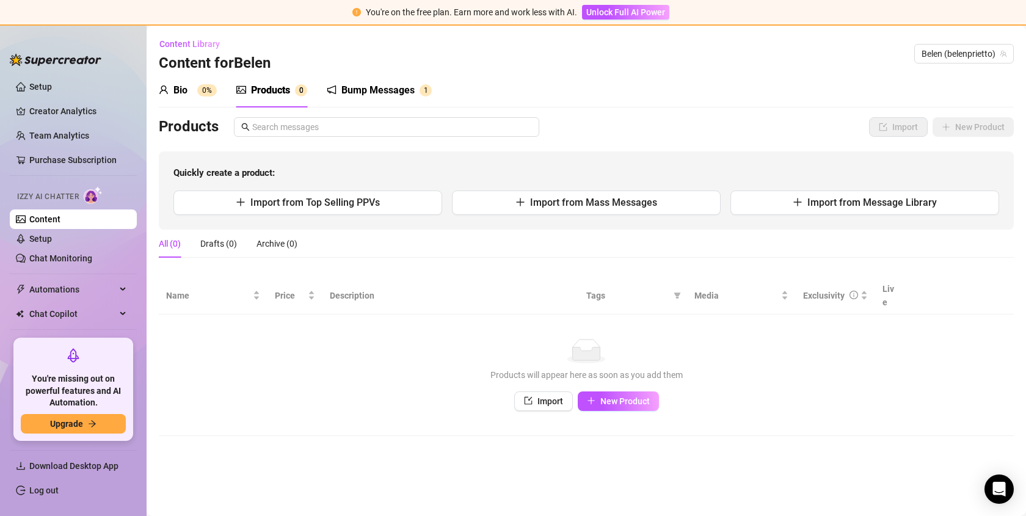
click at [381, 84] on div "Bump Messages" at bounding box center [377, 90] width 73 height 15
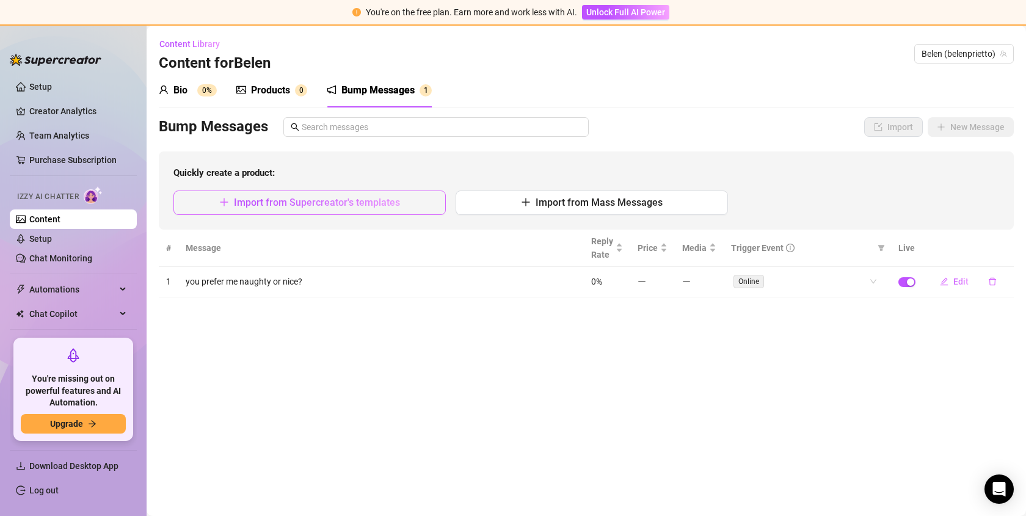
click at [363, 202] on span "Import from Supercreator's templates" at bounding box center [317, 203] width 166 height 12
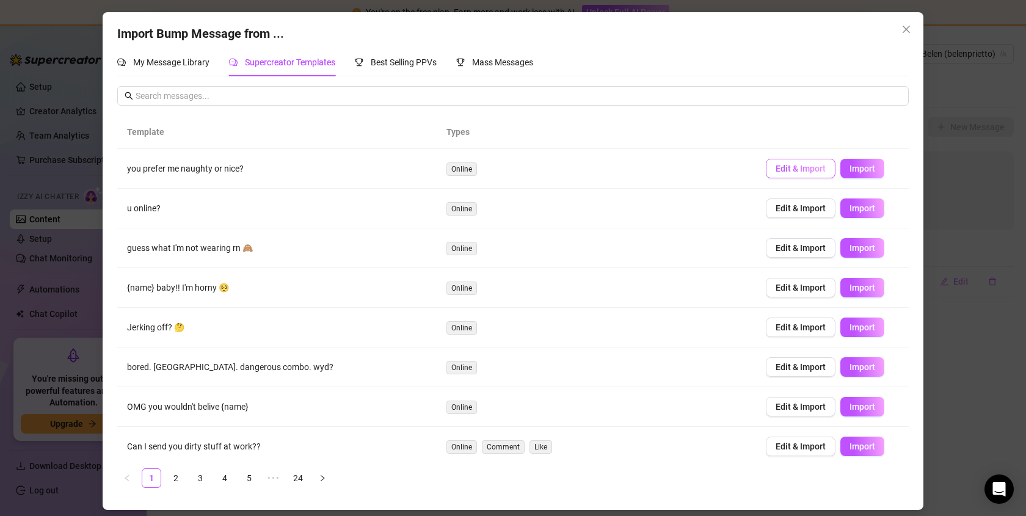
click at [783, 174] on button "Edit & Import" at bounding box center [801, 169] width 70 height 20
type textarea "you prefer me naughty or nice?"
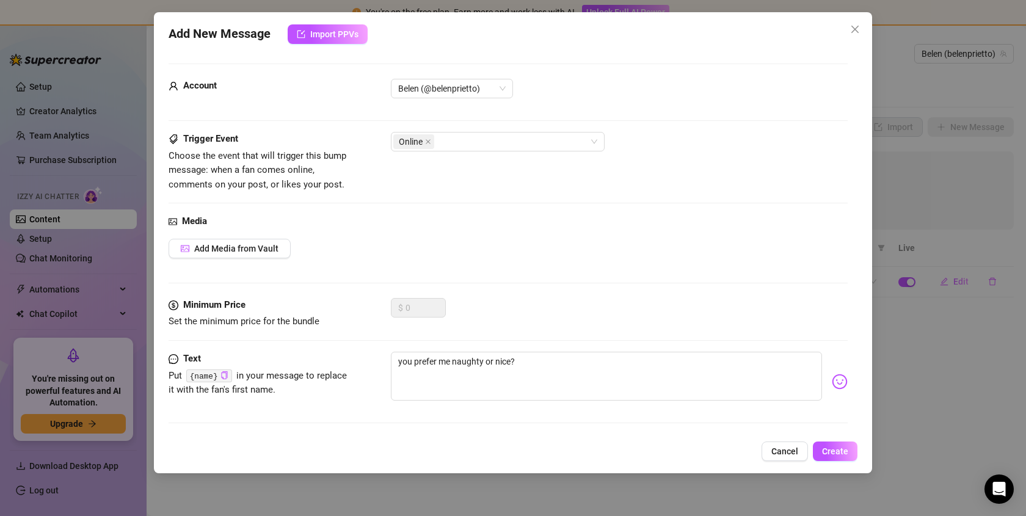
click at [929, 155] on div "Add New Message Import PPVs Account [PERSON_NAME] (@belenprietto) Trigger Event…" at bounding box center [513, 258] width 1026 height 516
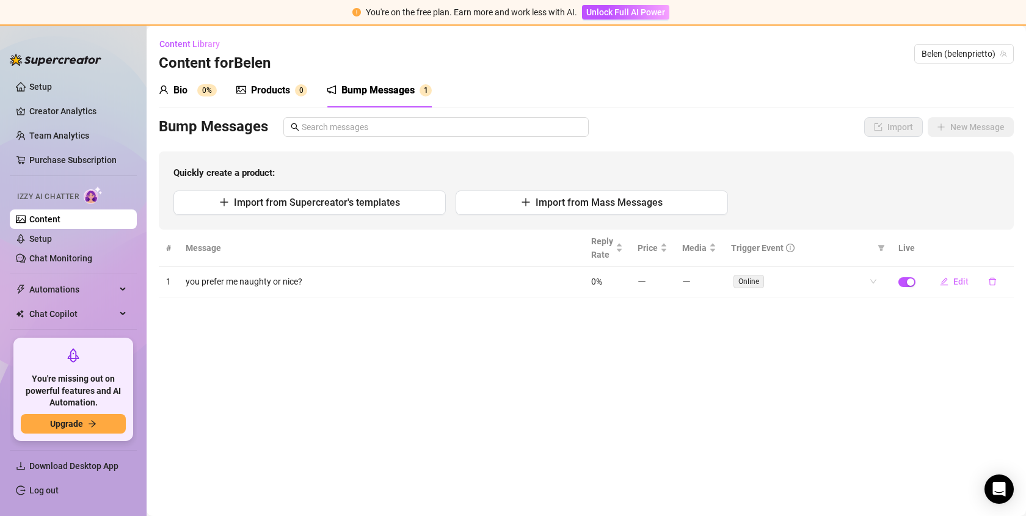
click at [697, 390] on main "Content Library Content for [PERSON_NAME] (belenprietto) Bio 0% Products 0 Bump…" at bounding box center [586, 271] width 879 height 490
click at [356, 377] on main "Content Library Content for [PERSON_NAME] (belenprietto) Bio 0% Products 0 Bump…" at bounding box center [586, 271] width 879 height 490
click at [946, 278] on icon "edit" at bounding box center [944, 282] width 8 height 8
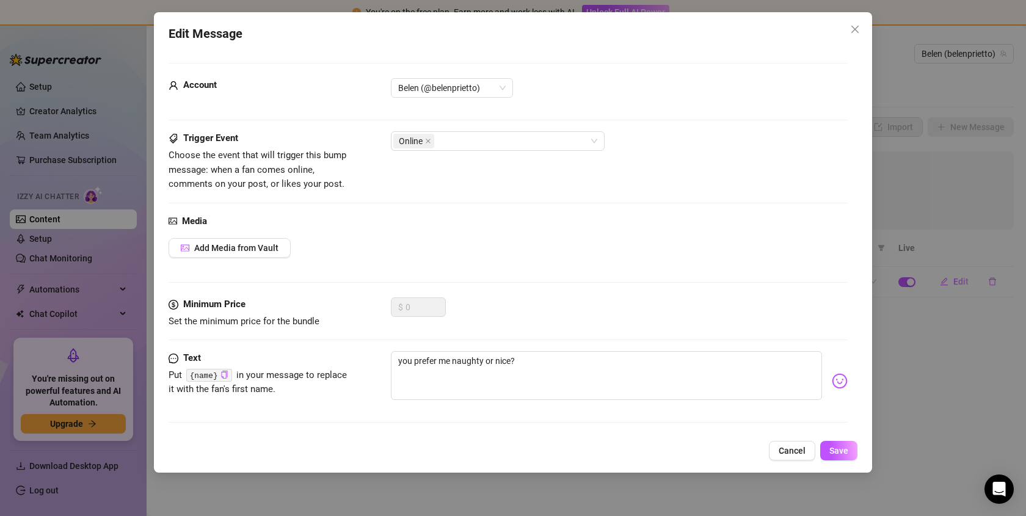
click at [428, 318] on div "$ 0" at bounding box center [418, 312] width 55 height 31
click at [211, 308] on strong "Minimum Price" at bounding box center [214, 304] width 62 height 11
click at [421, 361] on textarea "you prefer me naughty or nice?" at bounding box center [606, 375] width 431 height 49
click at [843, 379] on img at bounding box center [840, 381] width 16 height 16
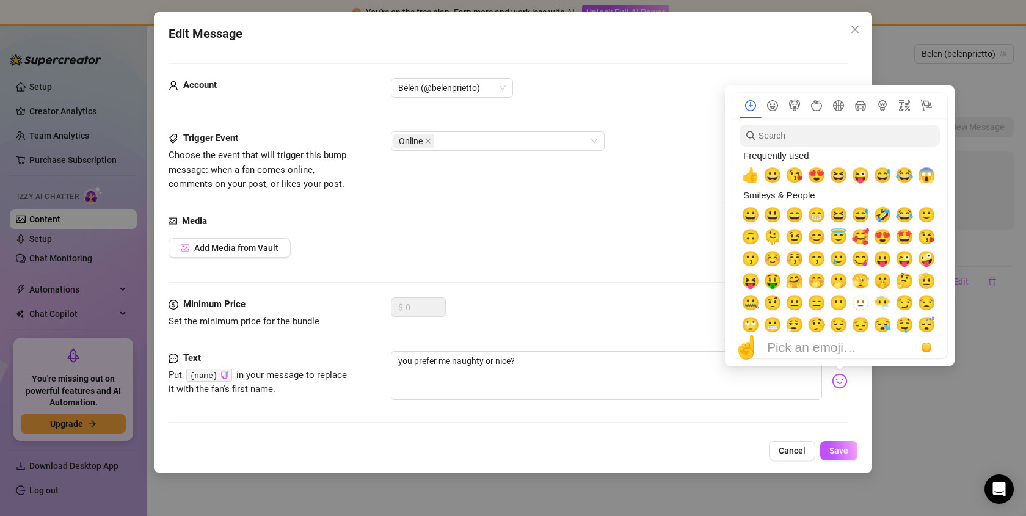
click at [634, 267] on div "Media Add Media from Vault" at bounding box center [508, 256] width 679 height 84
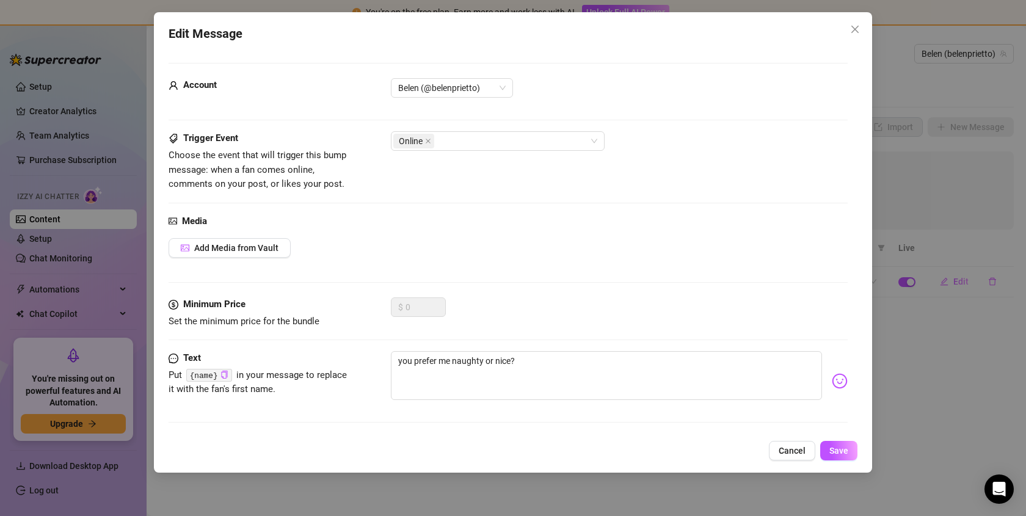
click at [203, 373] on code "{name}" at bounding box center [209, 375] width 46 height 13
click at [220, 375] on icon "copy" at bounding box center [224, 375] width 8 height 8
